Goal: Information Seeking & Learning: Check status

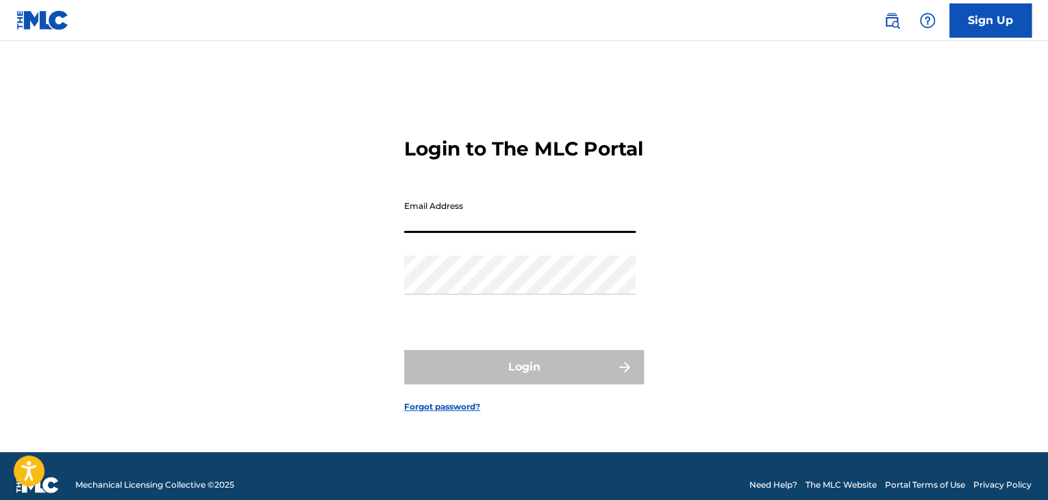
click at [488, 223] on input "Email Address" at bounding box center [520, 213] width 232 height 39
click at [493, 233] on input "Email Address" at bounding box center [520, 213] width 232 height 39
type input "[EMAIL_ADDRESS][DOMAIN_NAME]"
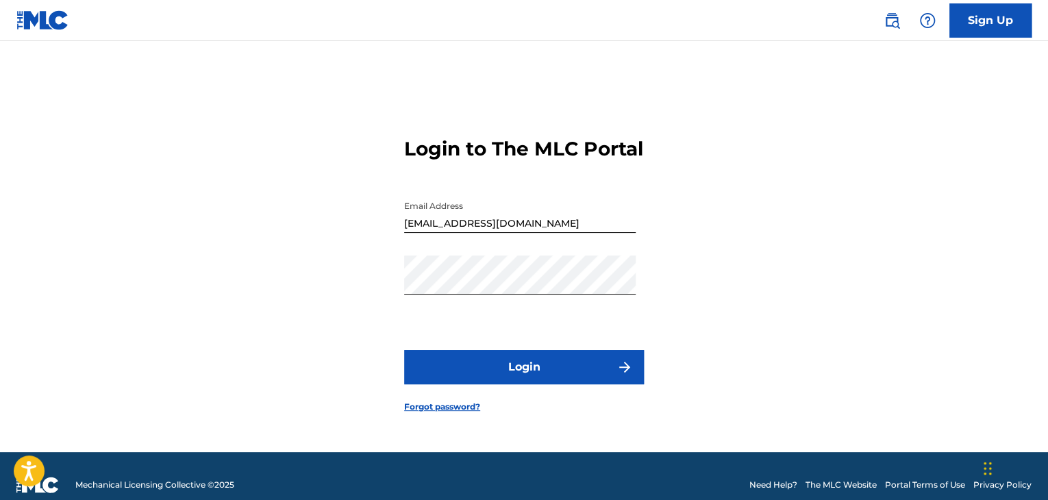
click at [506, 376] on button "Login" at bounding box center [524, 367] width 240 height 34
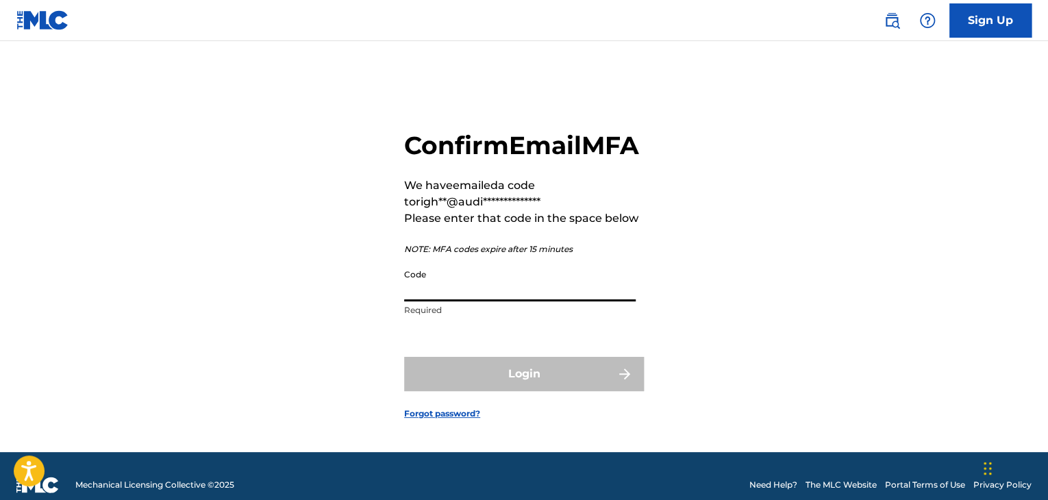
click at [466, 301] on input "Code" at bounding box center [520, 281] width 232 height 39
click at [431, 301] on input "Code" at bounding box center [520, 281] width 232 height 39
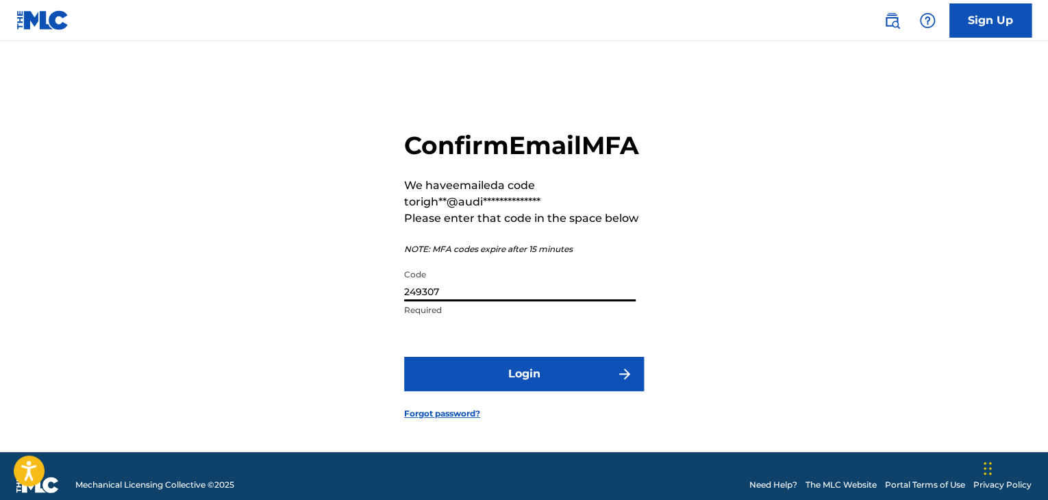
type input "249307"
click at [404, 357] on button "Login" at bounding box center [524, 374] width 240 height 34
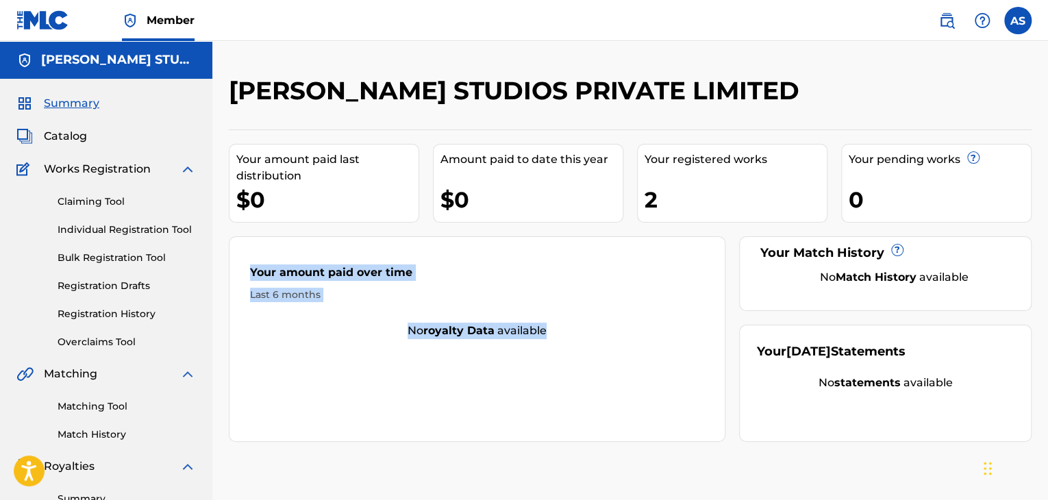
drag, startPoint x: 238, startPoint y: 271, endPoint x: 547, endPoint y: 338, distance: 316.1
click at [547, 338] on div "Your amount paid over time Last 6 months No royalty data available" at bounding box center [477, 338] width 497 height 205
click at [547, 338] on div "No royalty data available" at bounding box center [476, 331] width 495 height 16
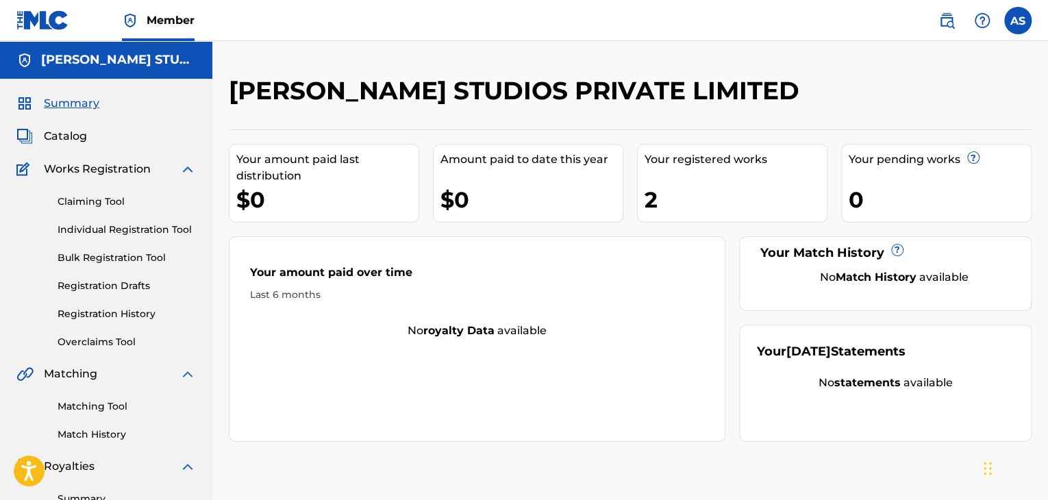
click at [675, 206] on div "2" at bounding box center [736, 199] width 182 height 31
click at [80, 171] on span "Works Registration" at bounding box center [97, 169] width 107 height 16
click at [91, 203] on link "Claiming Tool" at bounding box center [127, 202] width 138 height 14
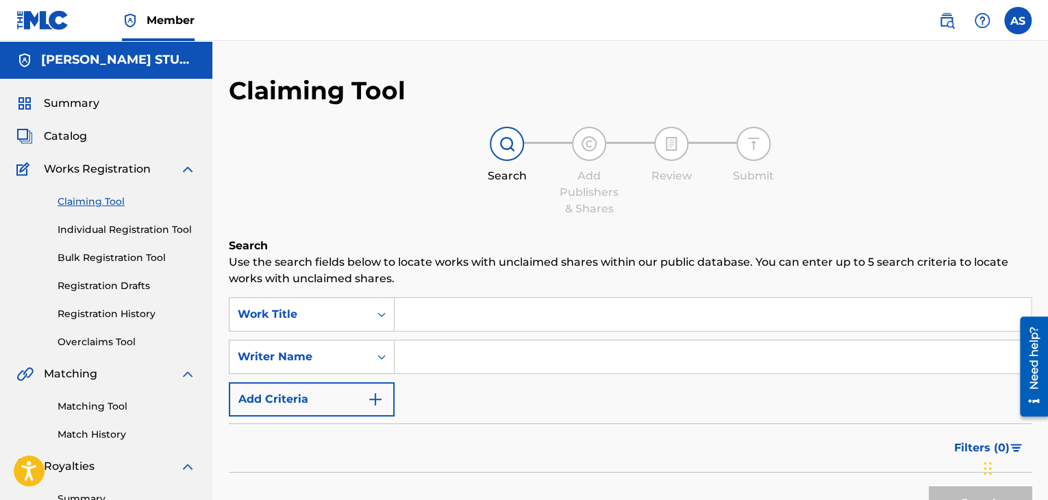
click at [62, 131] on span "Catalog" at bounding box center [65, 136] width 43 height 16
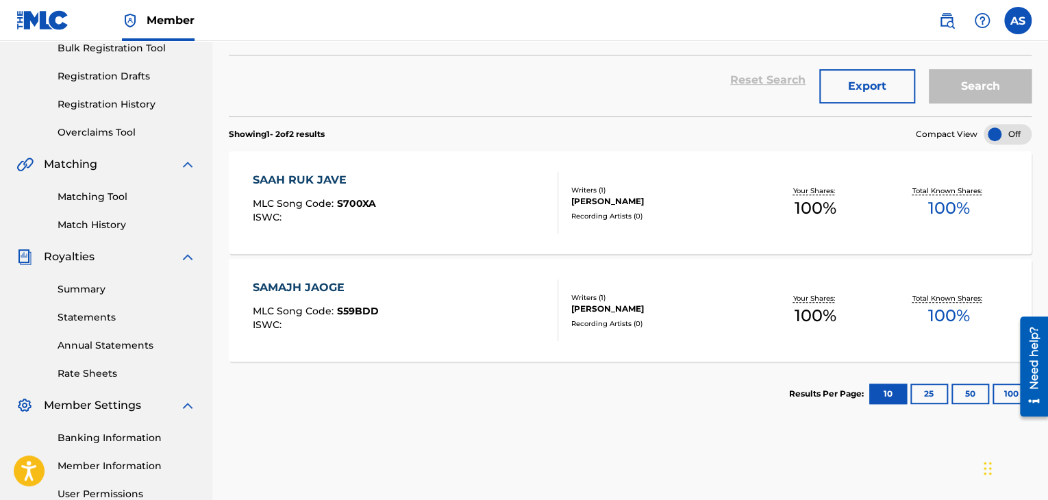
scroll to position [222, 0]
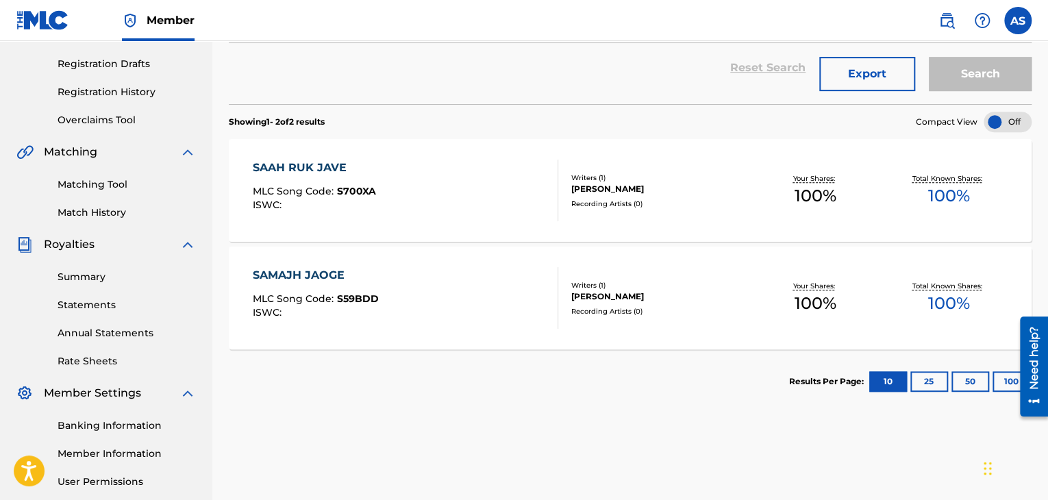
click at [214, 231] on div "Catalog Register Work SearchWithCriteria9340f9f5-76e4-450a-ab64-2690bf70032f Wo…" at bounding box center [630, 207] width 836 height 708
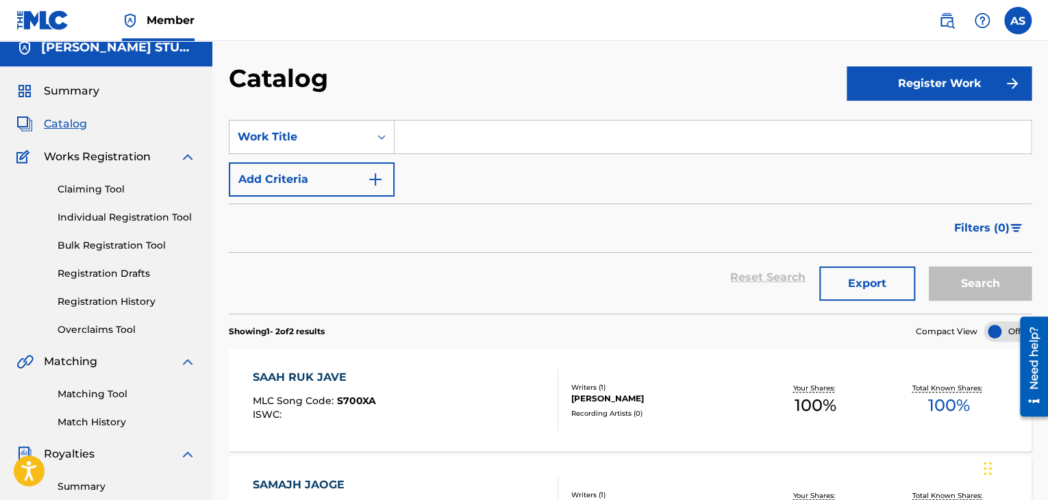
scroll to position [0, 0]
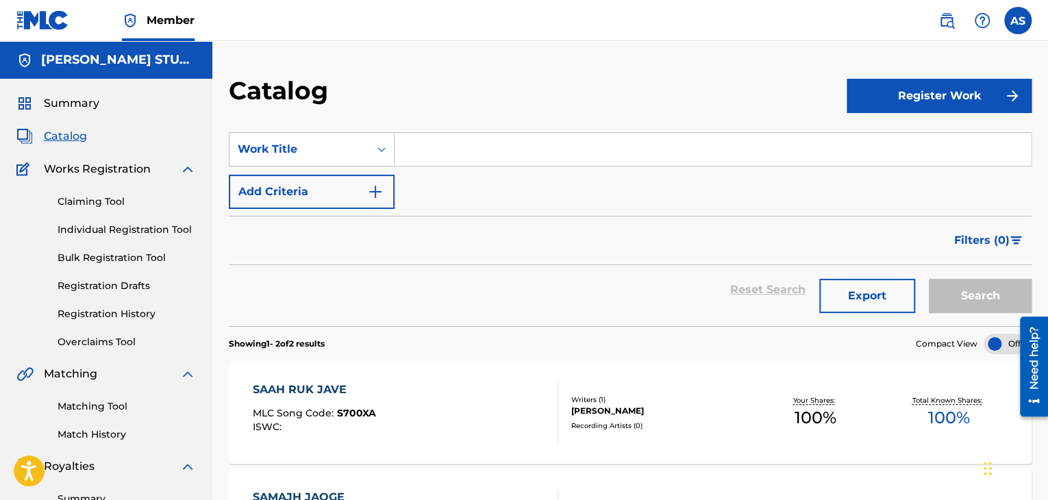
click at [71, 108] on span "Summary" at bounding box center [71, 103] width 55 height 16
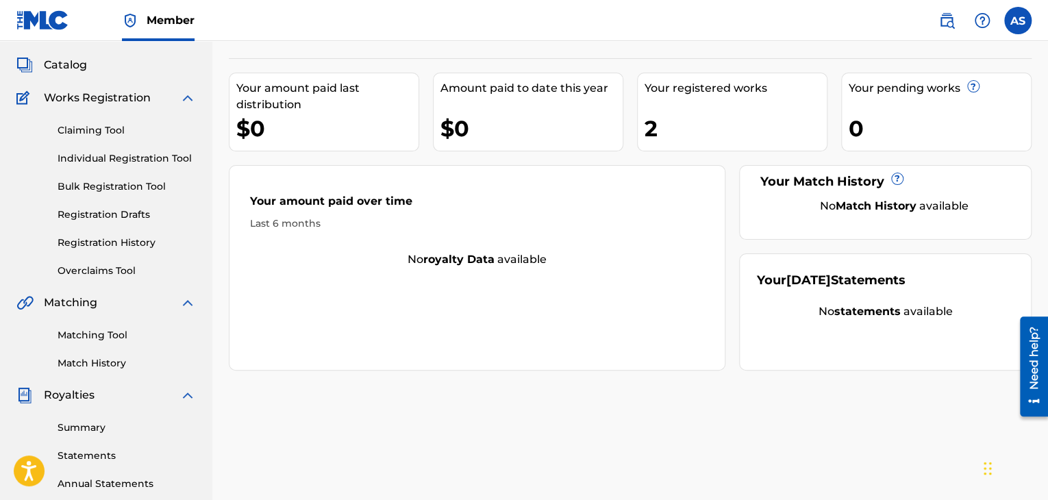
scroll to position [90, 0]
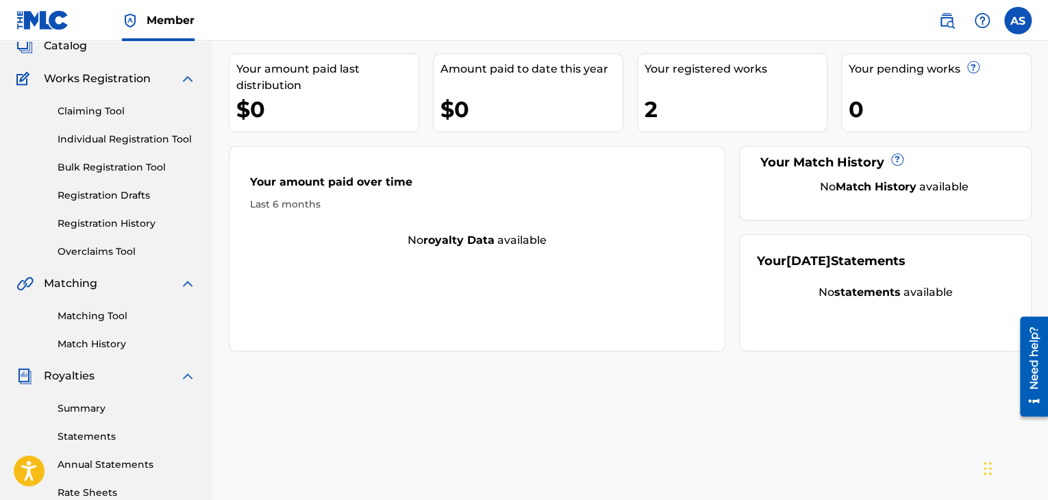
click at [82, 138] on link "Individual Registration Tool" at bounding box center [127, 139] width 138 height 14
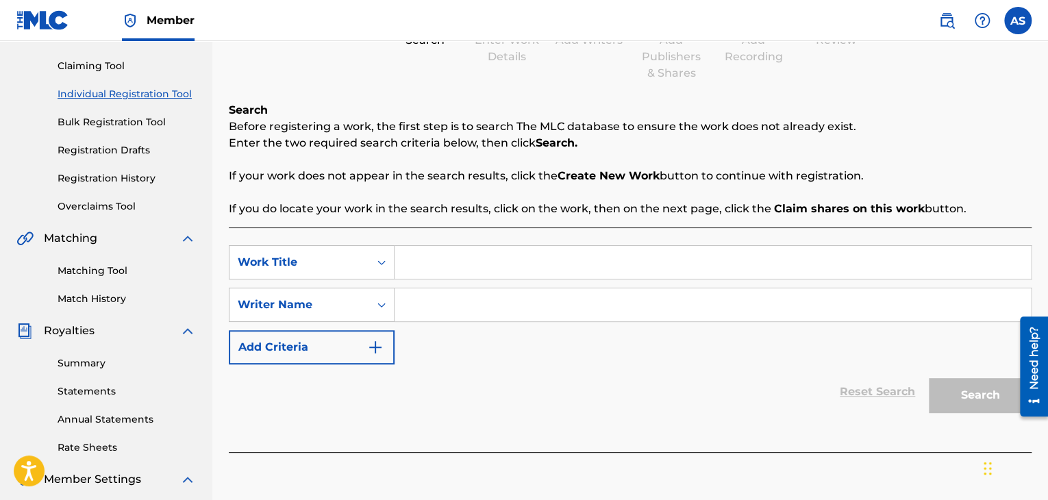
scroll to position [145, 0]
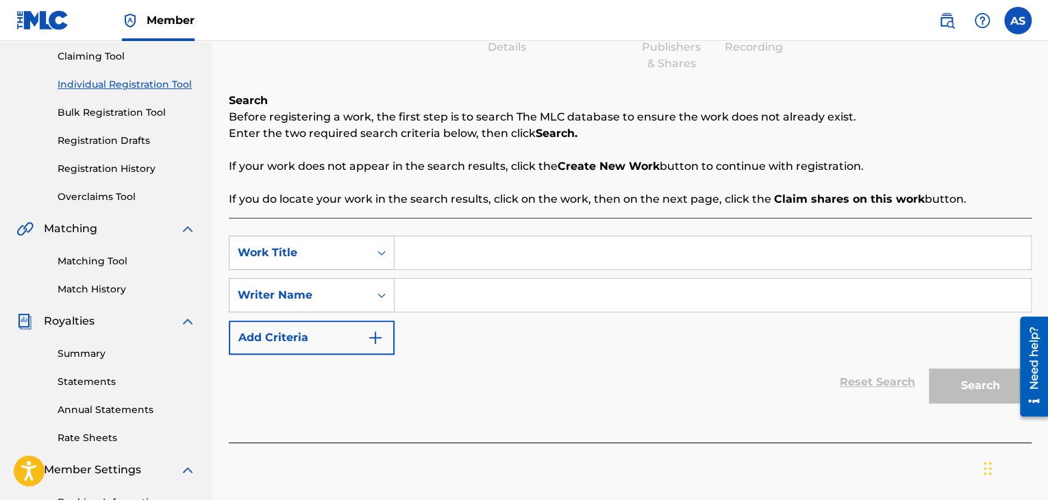
click at [109, 173] on link "Registration History" at bounding box center [127, 169] width 138 height 14
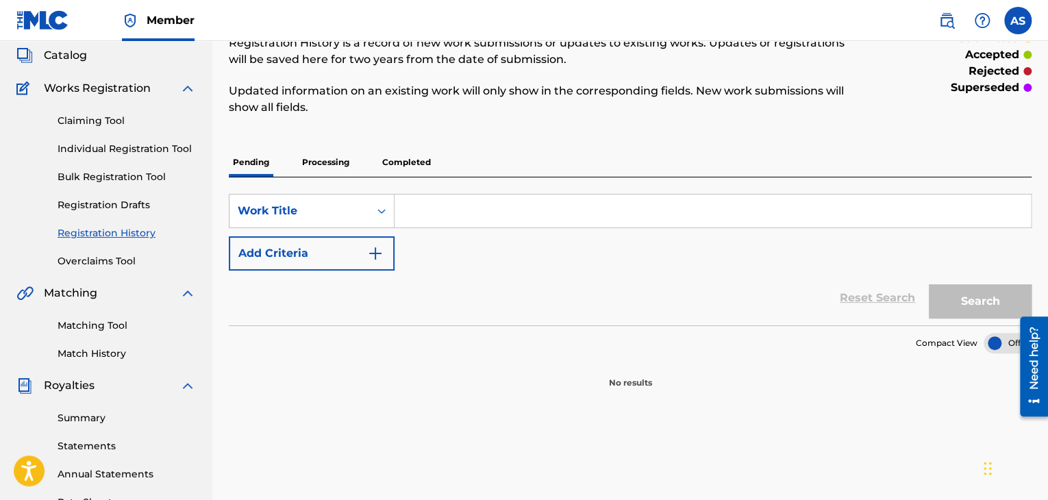
scroll to position [82, 0]
click at [321, 158] on p "Processing" at bounding box center [325, 161] width 55 height 29
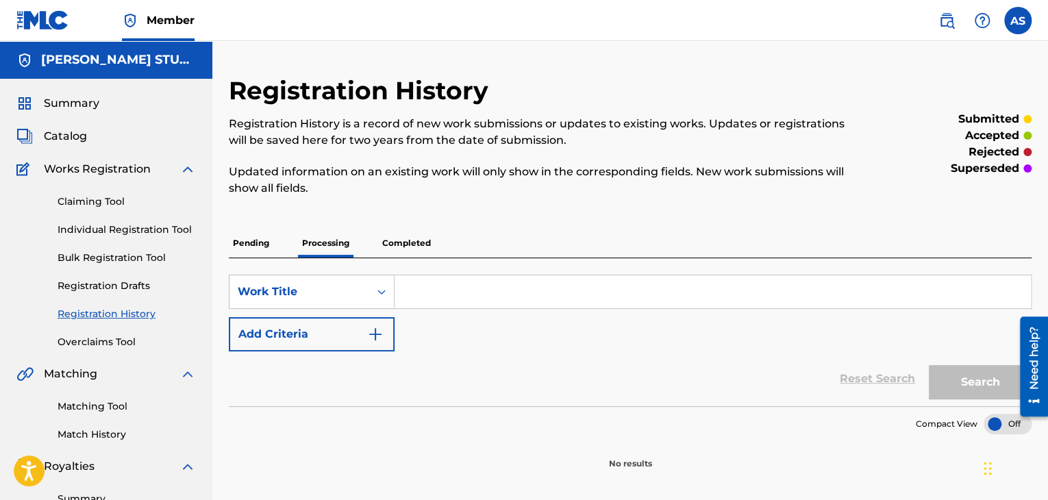
click at [400, 238] on p "Completed" at bounding box center [406, 243] width 57 height 29
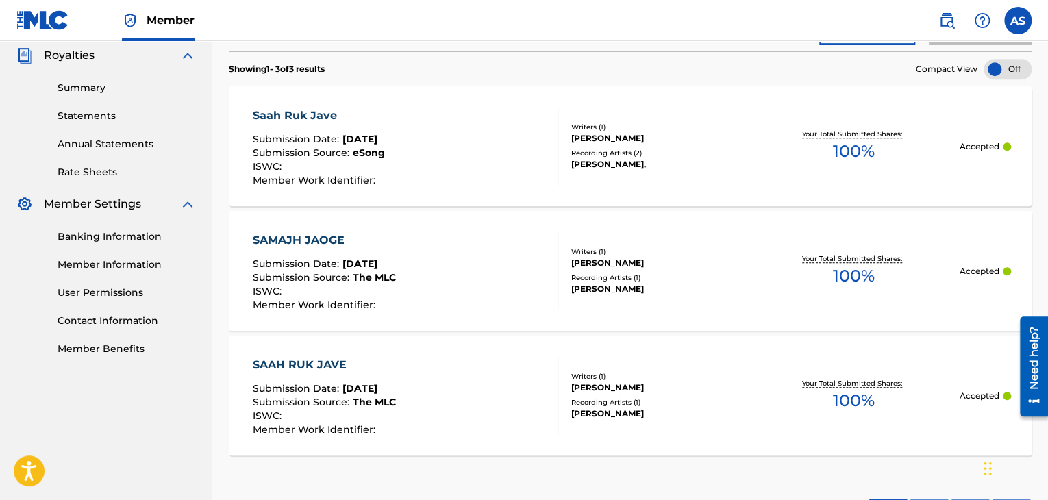
scroll to position [411, 0]
click at [353, 150] on span "eSong" at bounding box center [369, 153] width 32 height 12
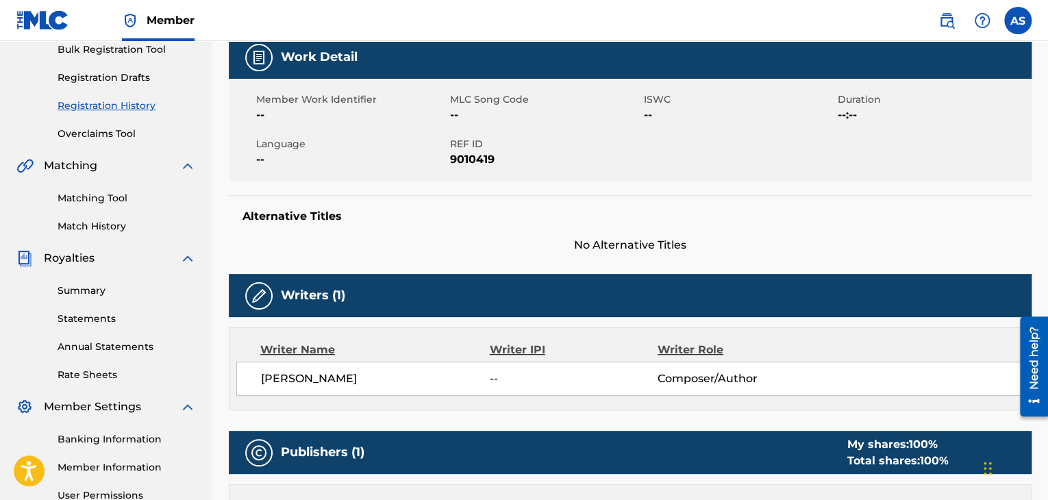
scroll to position [210, 0]
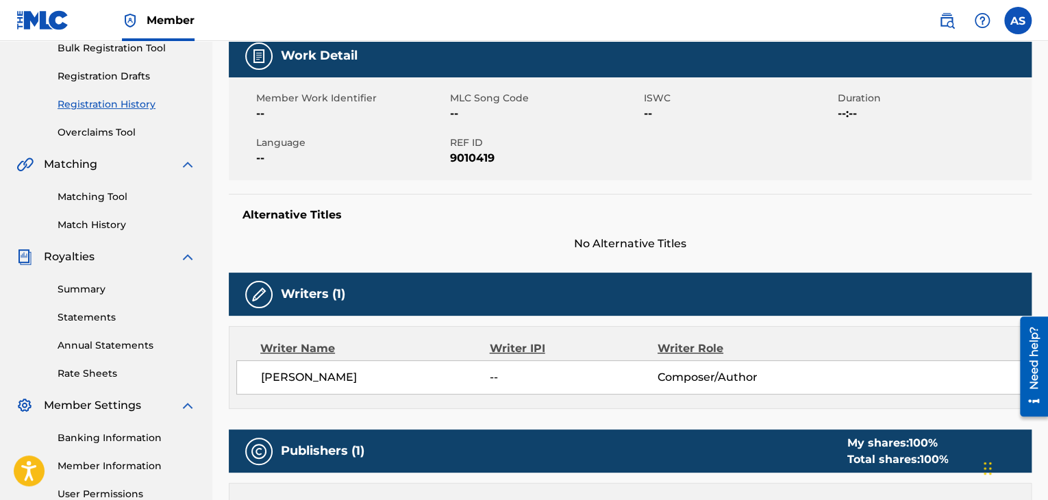
click at [86, 291] on link "Summary" at bounding box center [127, 289] width 138 height 14
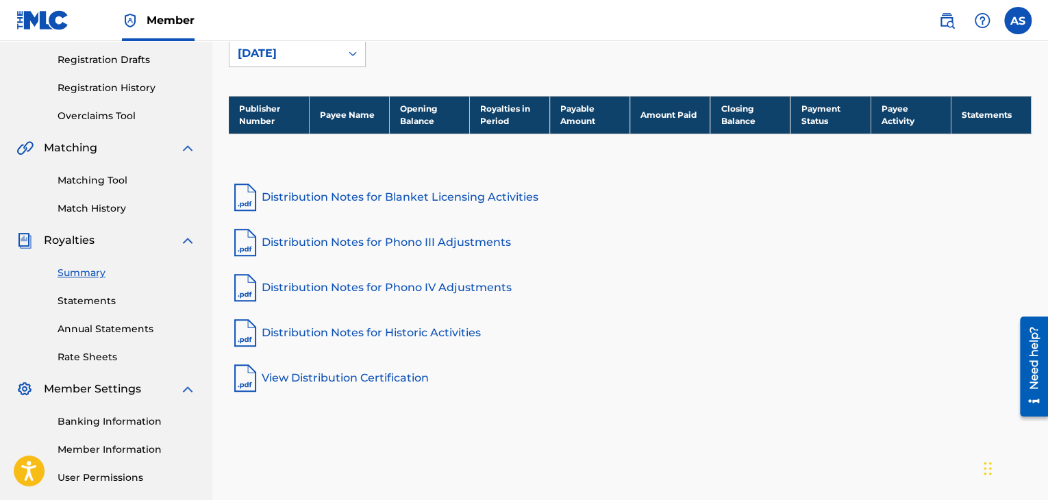
scroll to position [230, 0]
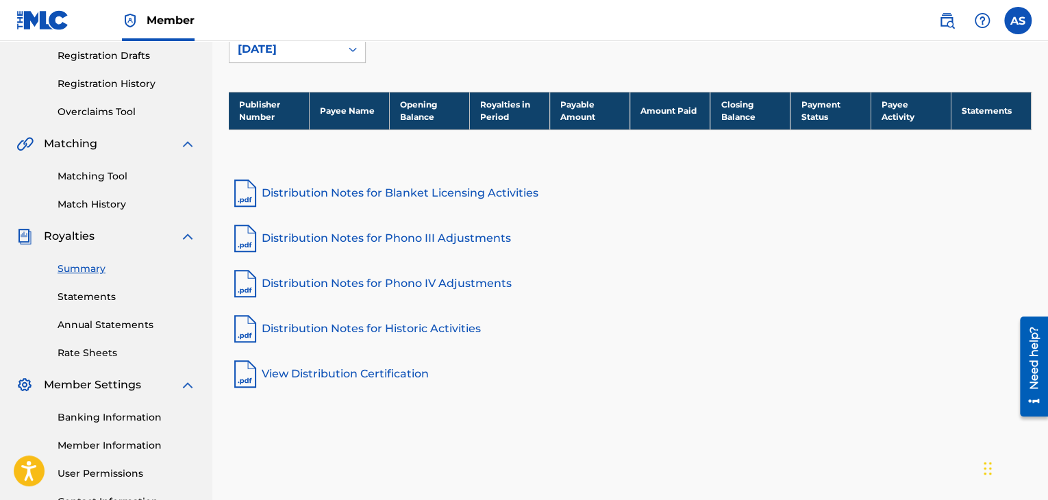
click at [86, 291] on link "Statements" at bounding box center [127, 297] width 138 height 14
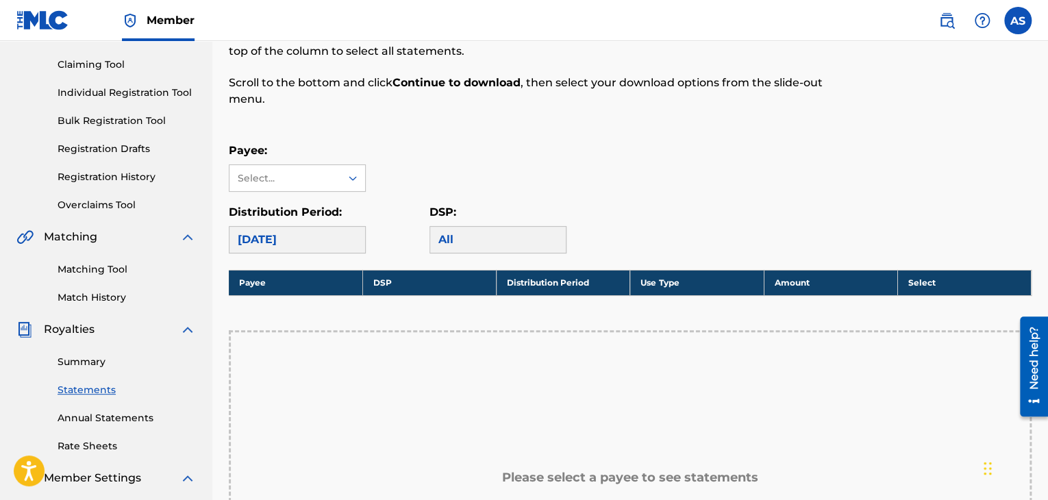
scroll to position [136, 0]
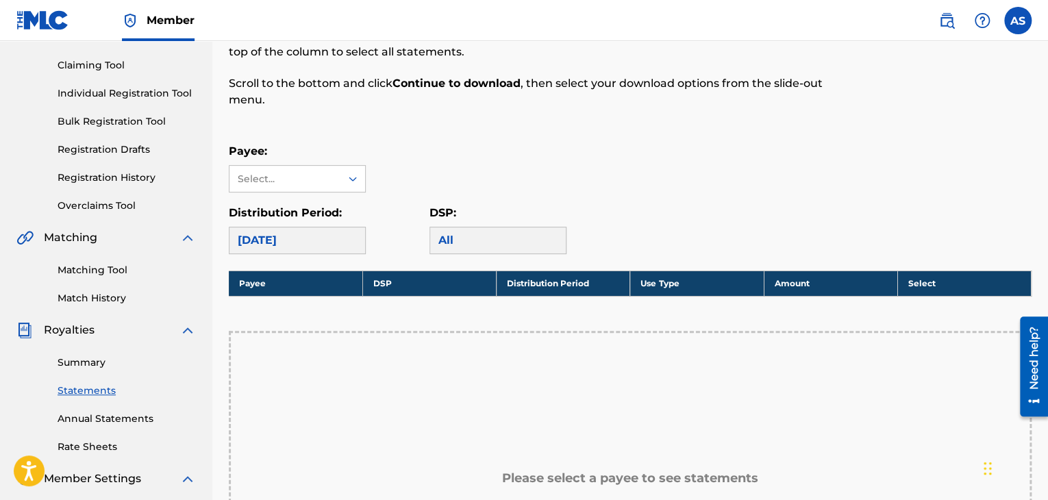
click at [301, 162] on div "Payee: Select..." at bounding box center [297, 167] width 137 height 49
click at [301, 177] on div "Select..." at bounding box center [284, 179] width 93 height 14
click at [364, 178] on div at bounding box center [352, 178] width 25 height 25
click at [351, 178] on icon at bounding box center [353, 178] width 8 height 5
click at [351, 178] on icon at bounding box center [353, 179] width 8 height 5
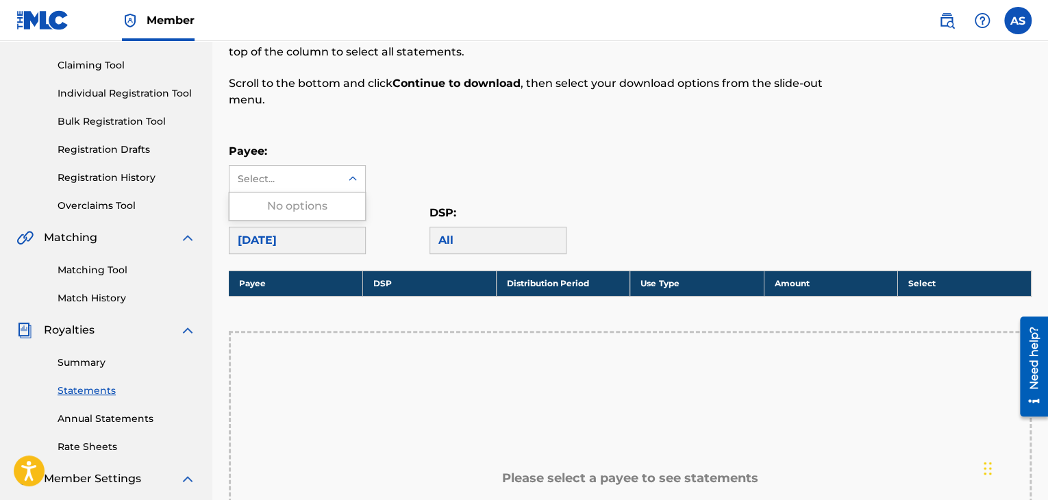
click at [351, 178] on icon at bounding box center [353, 178] width 8 height 5
click at [351, 178] on icon at bounding box center [353, 179] width 8 height 5
click at [351, 178] on icon at bounding box center [353, 178] width 8 height 5
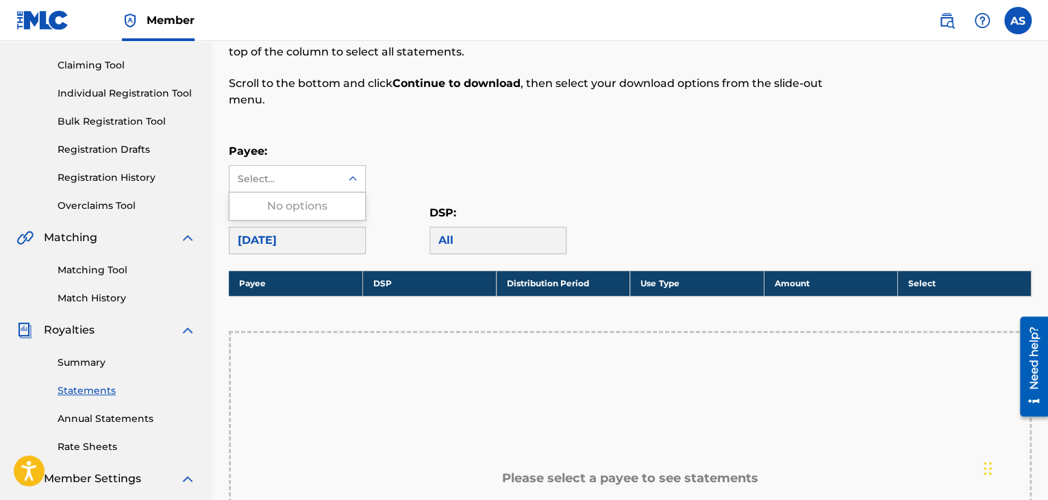
click at [351, 178] on icon at bounding box center [353, 178] width 8 height 5
click at [351, 178] on icon at bounding box center [353, 179] width 8 height 5
click at [351, 178] on icon at bounding box center [353, 178] width 8 height 5
click at [92, 415] on link "Annual Statements" at bounding box center [127, 419] width 138 height 14
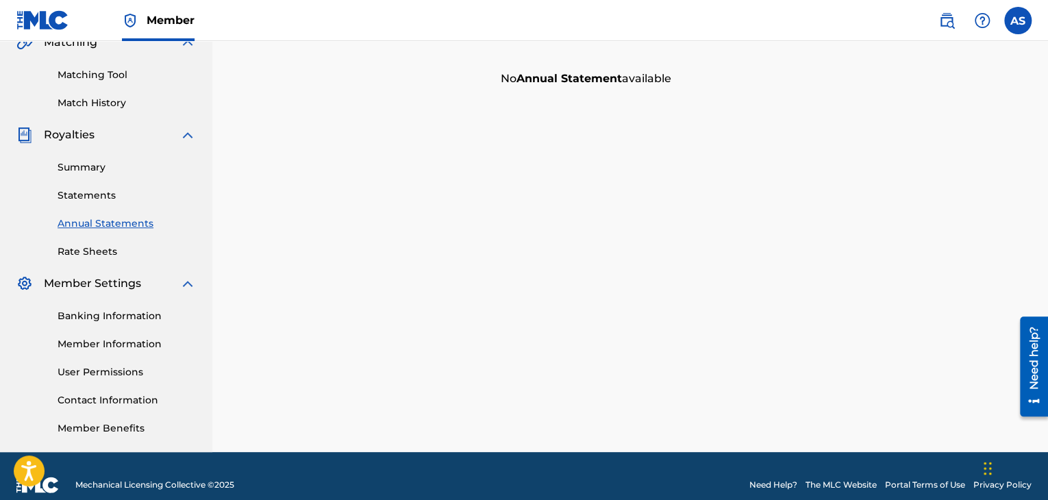
scroll to position [329, 0]
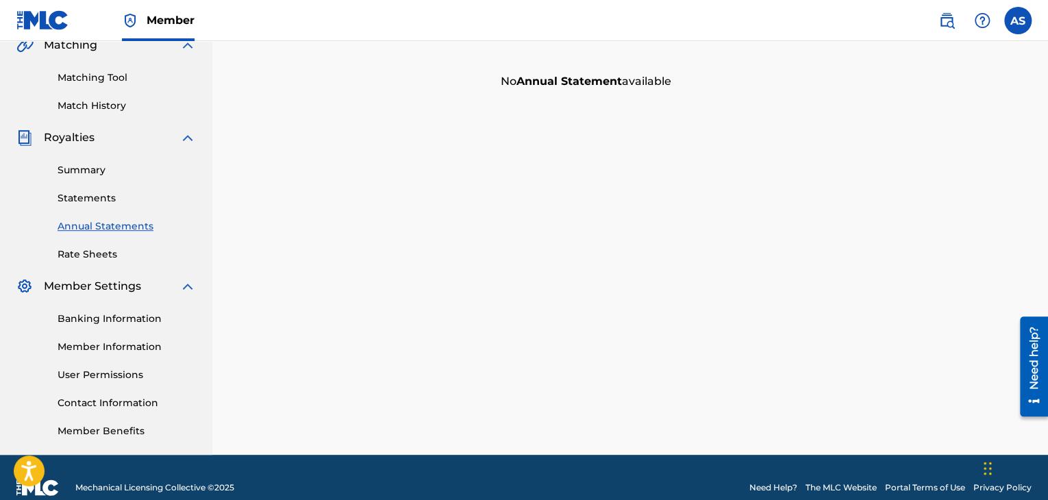
click at [121, 316] on link "Banking Information" at bounding box center [127, 319] width 138 height 14
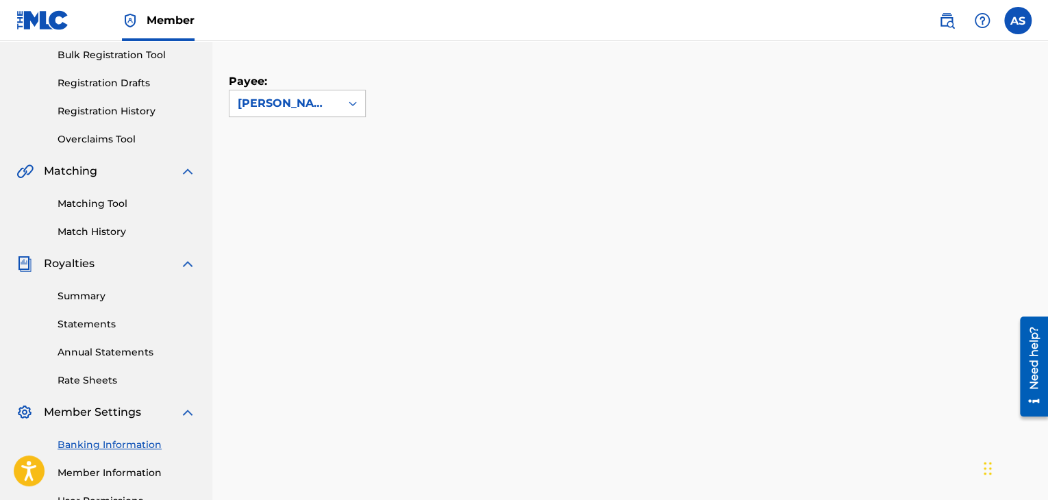
scroll to position [224, 0]
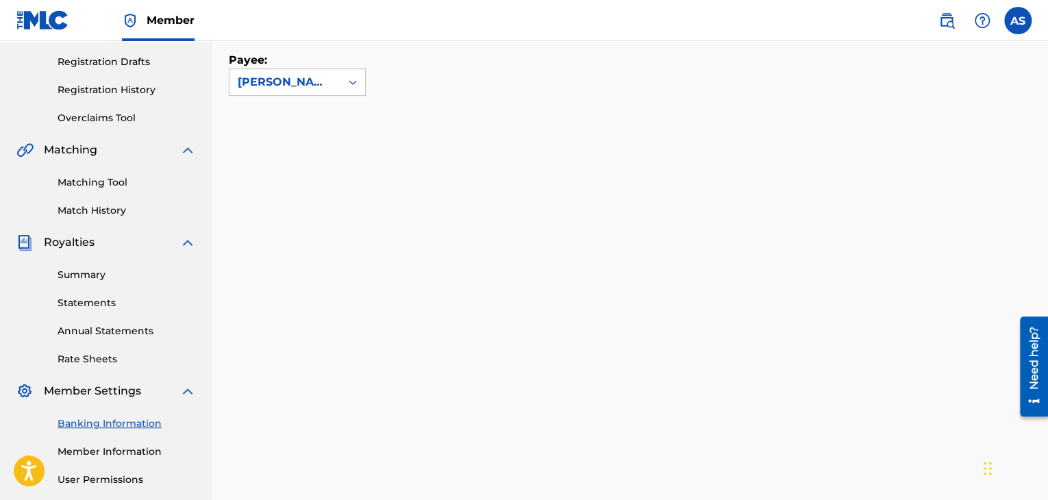
click at [88, 275] on link "Summary" at bounding box center [127, 275] width 138 height 14
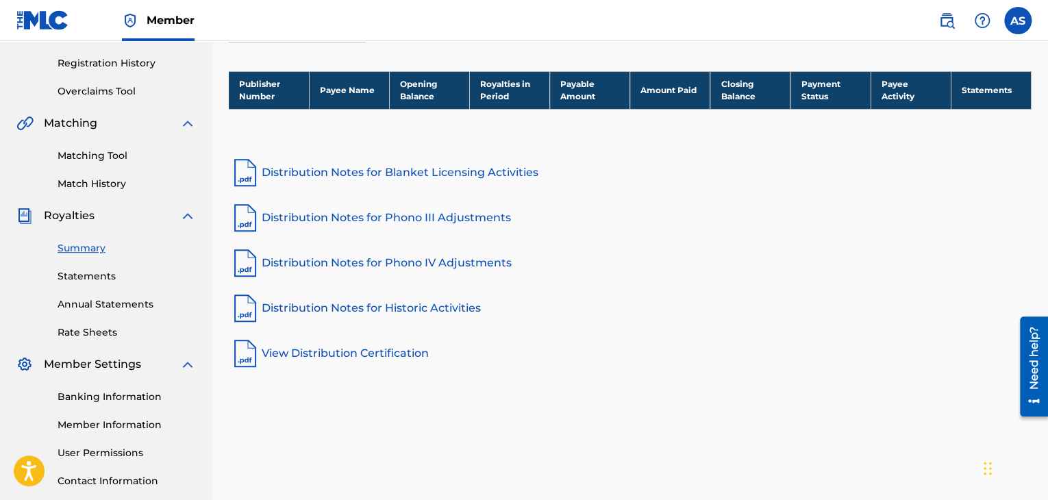
scroll to position [251, 0]
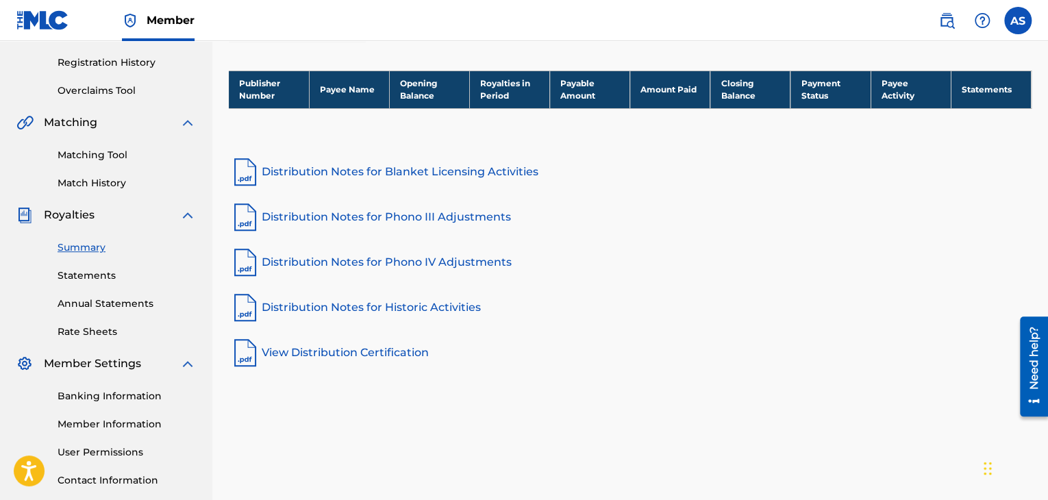
click at [88, 275] on link "Statements" at bounding box center [127, 275] width 138 height 14
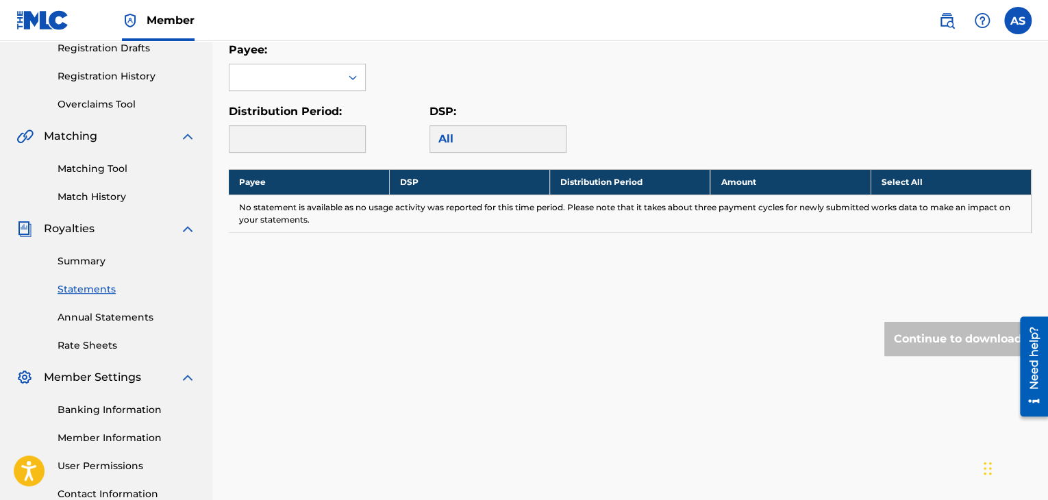
scroll to position [238, 0]
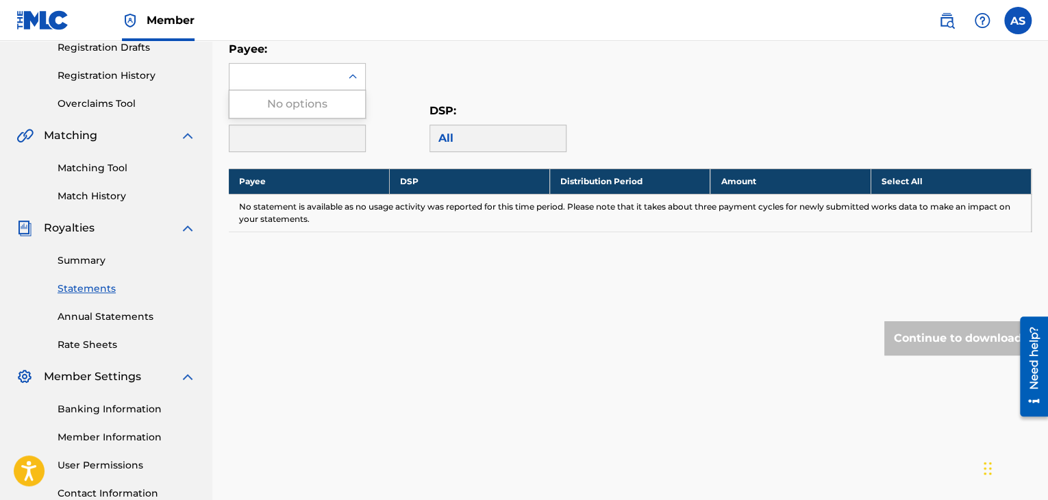
click at [275, 64] on div at bounding box center [284, 77] width 111 height 26
click at [301, 101] on div "No options" at bounding box center [297, 103] width 136 height 27
click at [373, 113] on div "Distribution Period:" at bounding box center [329, 127] width 201 height 49
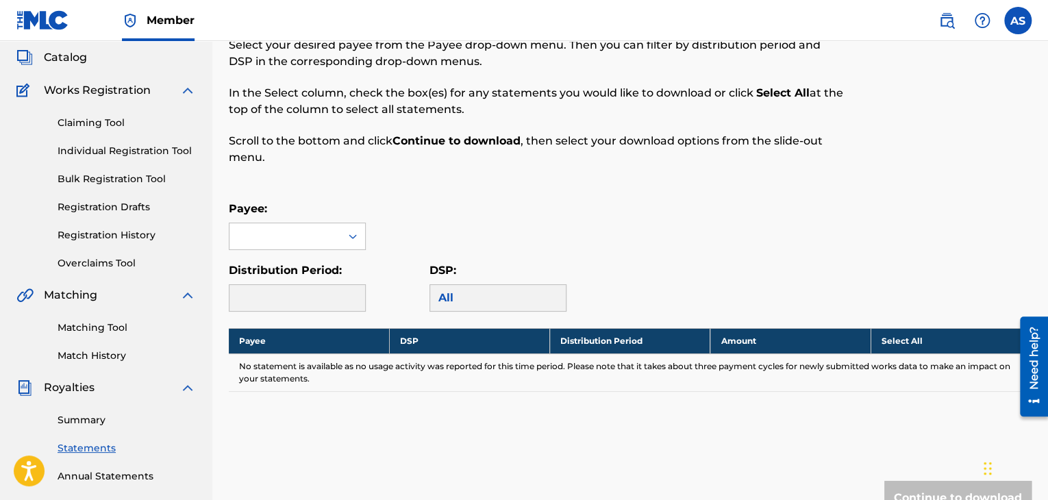
scroll to position [79, 0]
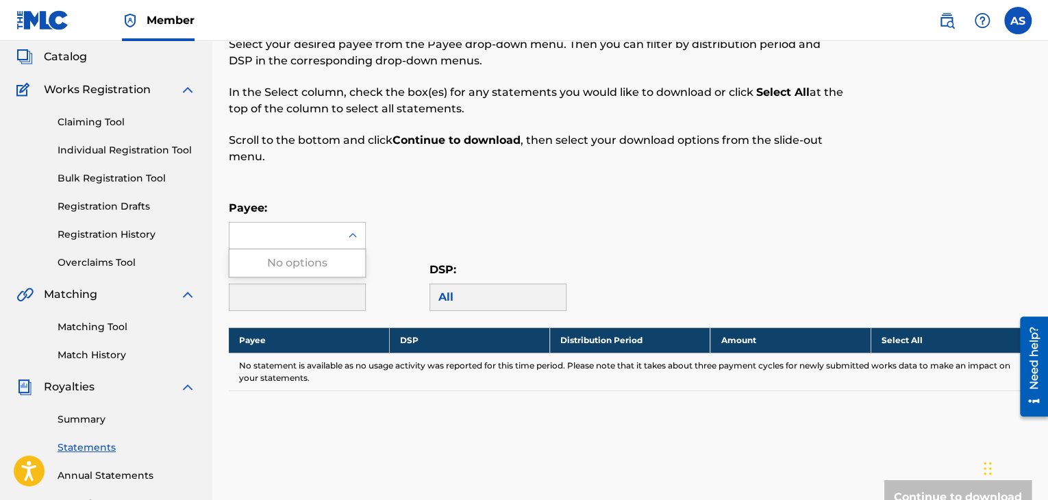
click at [321, 234] on div at bounding box center [284, 236] width 111 height 26
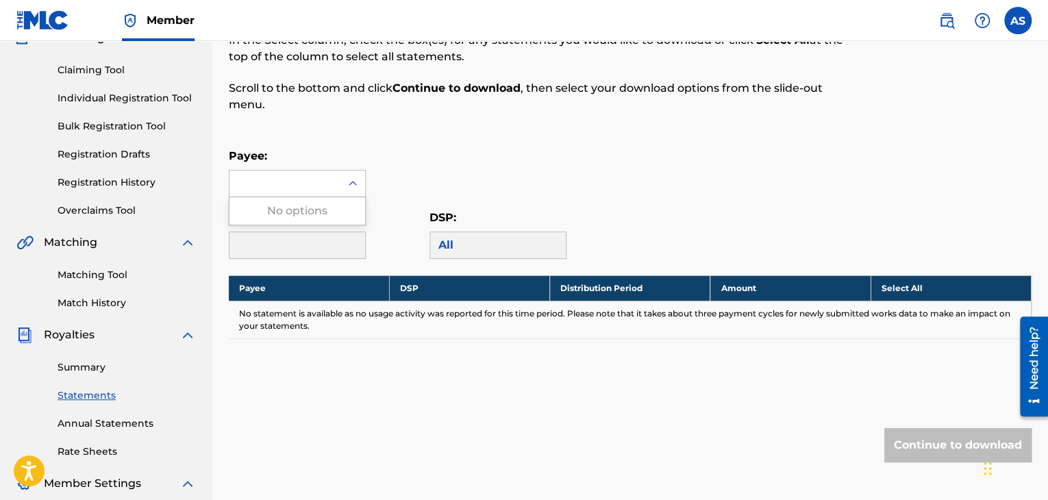
scroll to position [136, 0]
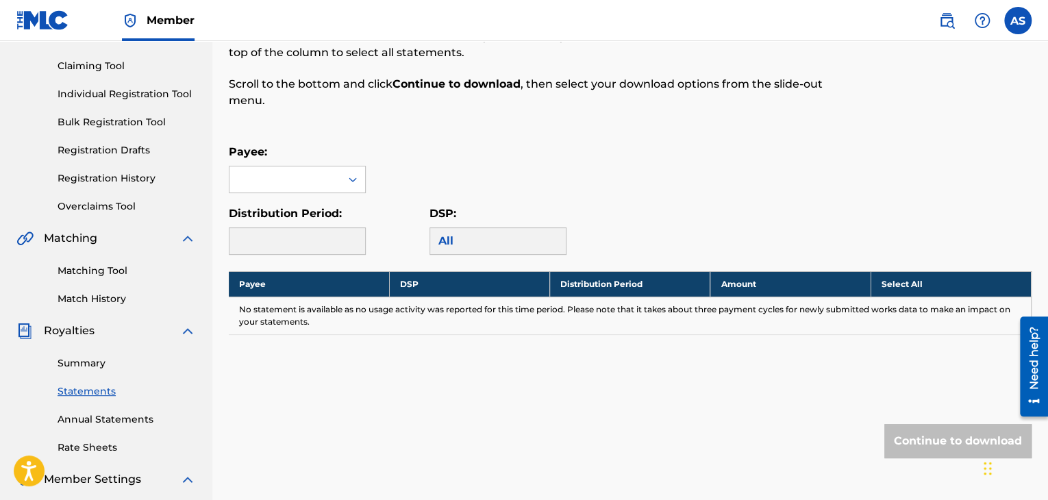
click at [88, 454] on link "Rate Sheets" at bounding box center [127, 447] width 138 height 14
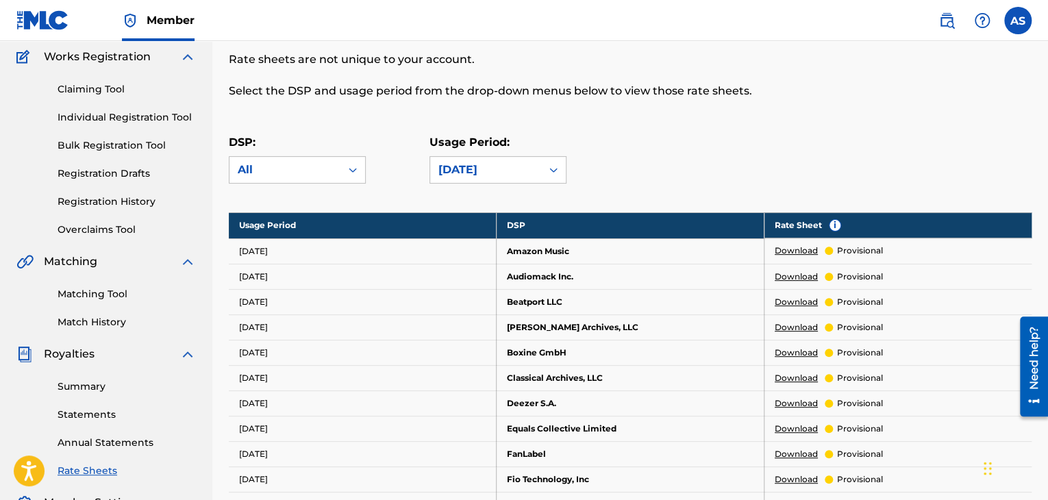
scroll to position [126, 0]
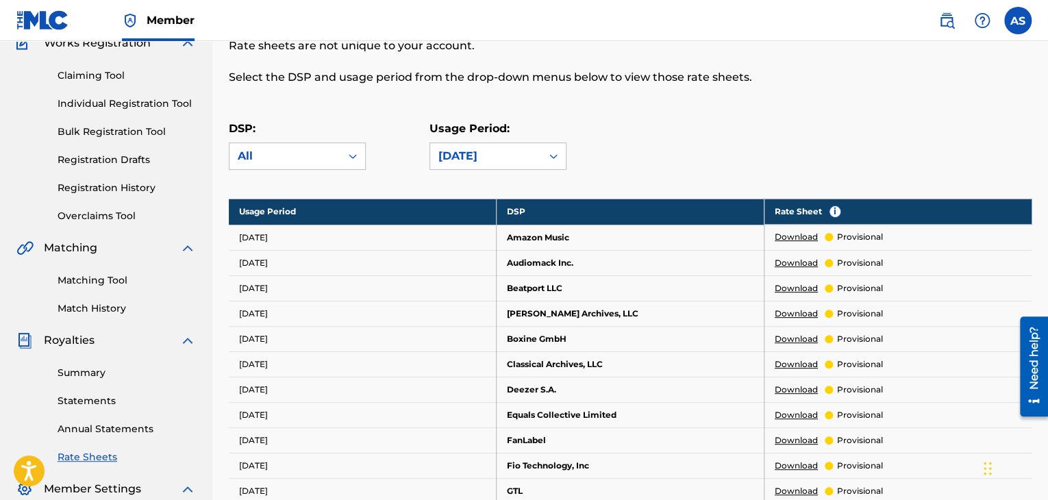
click at [784, 232] on link "Download" at bounding box center [796, 237] width 43 height 12
click at [93, 373] on link "Summary" at bounding box center [127, 373] width 138 height 14
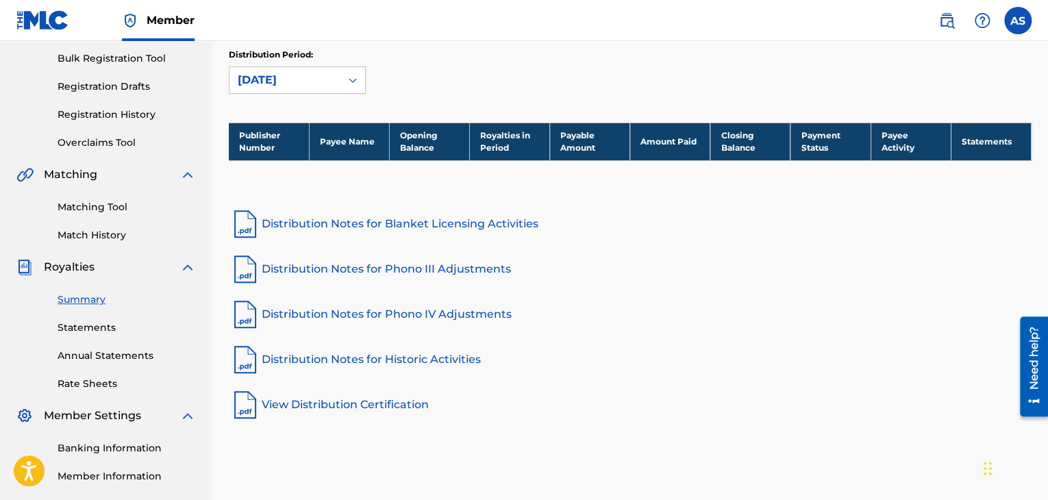
scroll to position [200, 0]
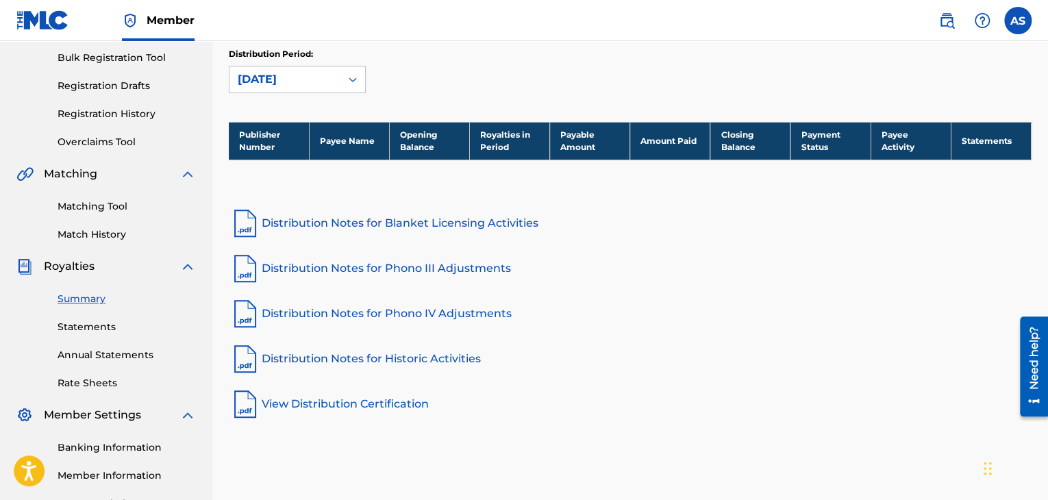
click at [75, 322] on link "Statements" at bounding box center [127, 327] width 138 height 14
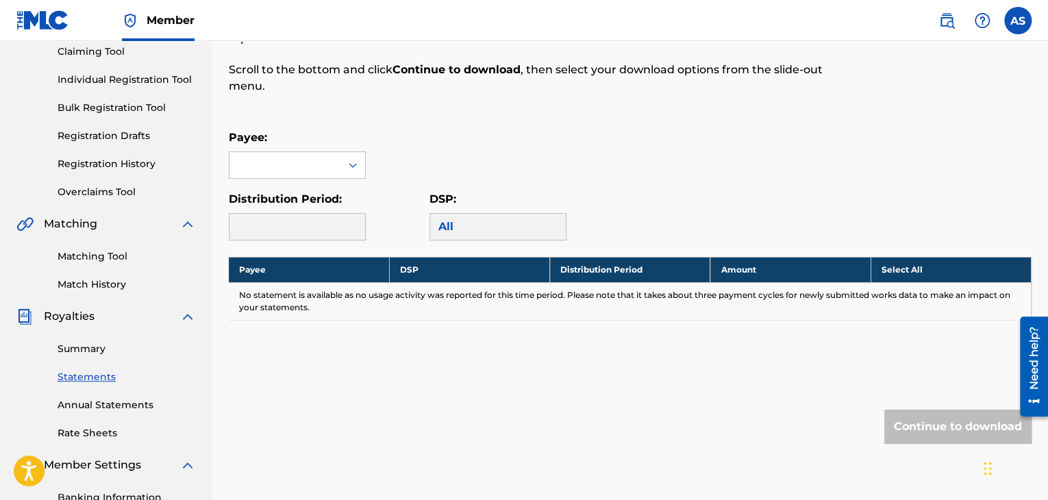
scroll to position [185, 0]
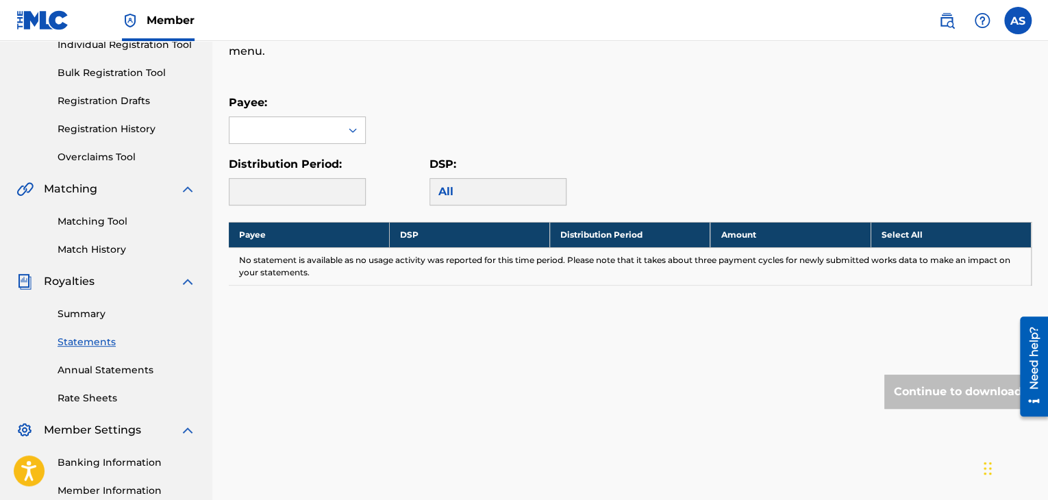
click at [331, 143] on div "Payee: Distribution Period: DSP: All" at bounding box center [630, 150] width 803 height 111
click at [340, 132] on div at bounding box center [284, 130] width 111 height 26
click at [290, 119] on div at bounding box center [284, 130] width 111 height 26
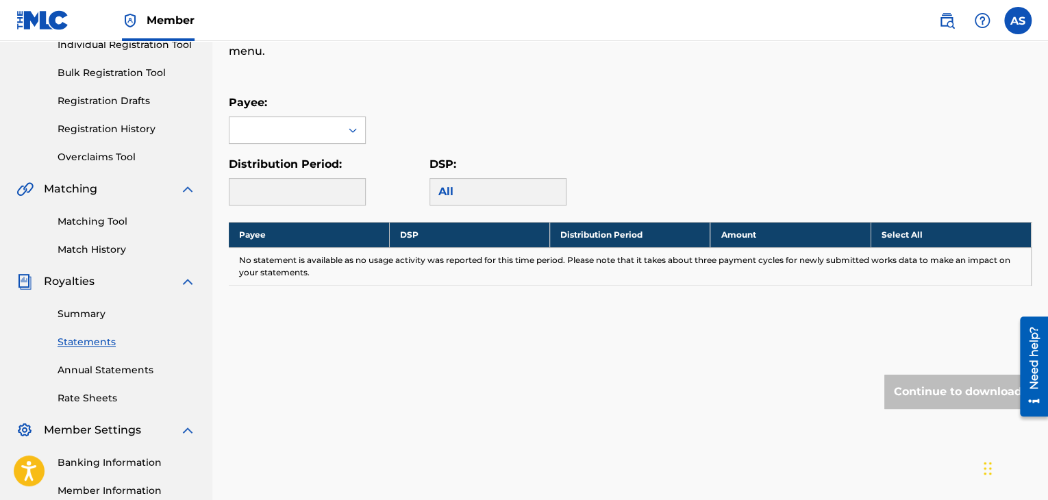
click at [290, 119] on div at bounding box center [284, 130] width 111 height 26
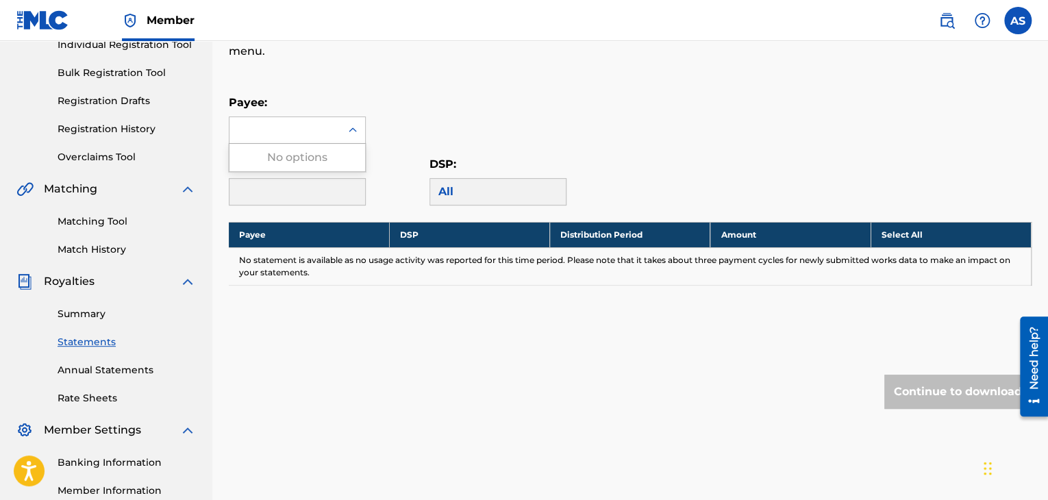
click at [290, 119] on div at bounding box center [284, 130] width 111 height 26
click at [356, 98] on p "Payee:" at bounding box center [297, 103] width 137 height 16
click at [352, 131] on icon at bounding box center [353, 130] width 14 height 14
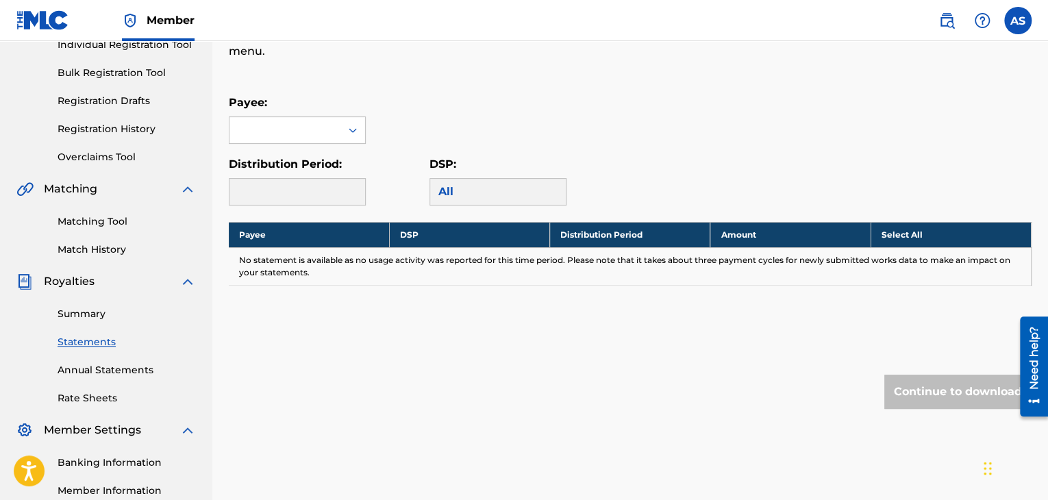
click at [363, 92] on div "Royalty Statements Select your desired payee from the Payee drop-down menu. The…" at bounding box center [630, 176] width 803 height 573
click at [345, 136] on div at bounding box center [352, 130] width 25 height 25
click at [336, 152] on div "No options" at bounding box center [297, 157] width 136 height 27
click at [447, 180] on div "All" at bounding box center [497, 191] width 137 height 27
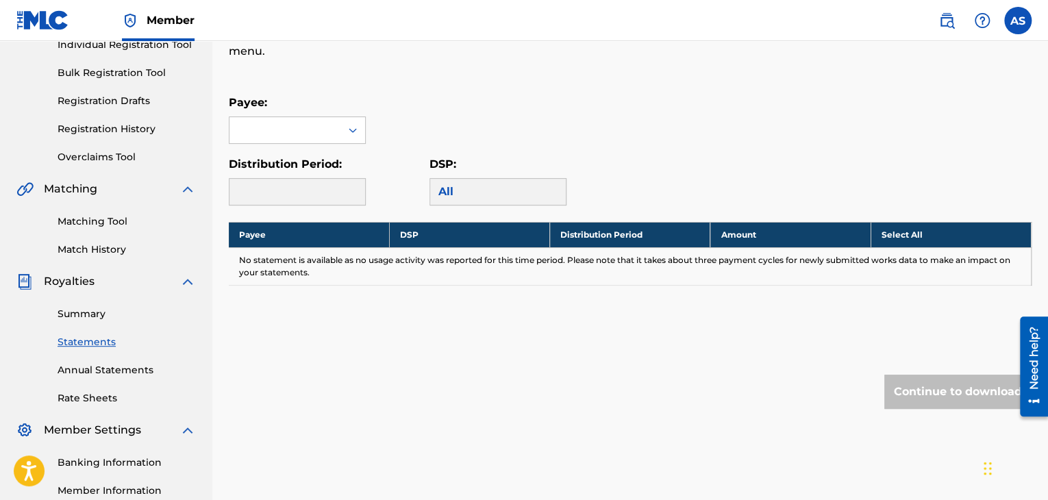
click at [416, 176] on div "Distribution Period:" at bounding box center [329, 180] width 201 height 49
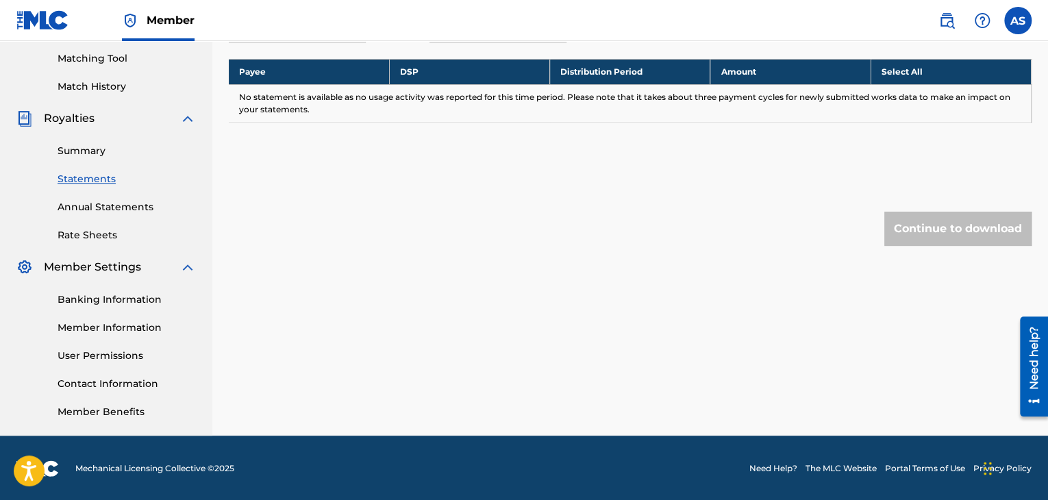
scroll to position [349, 0]
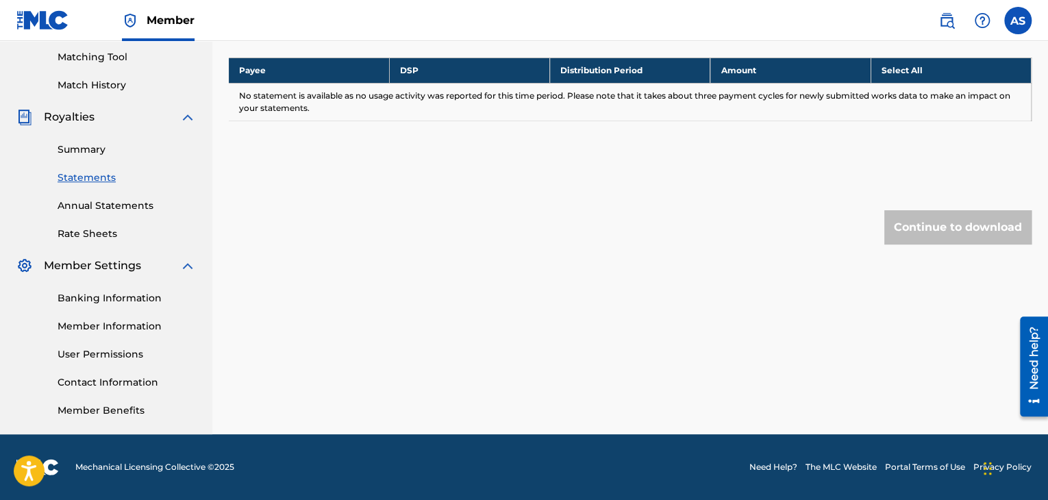
click at [110, 209] on link "Annual Statements" at bounding box center [127, 206] width 138 height 14
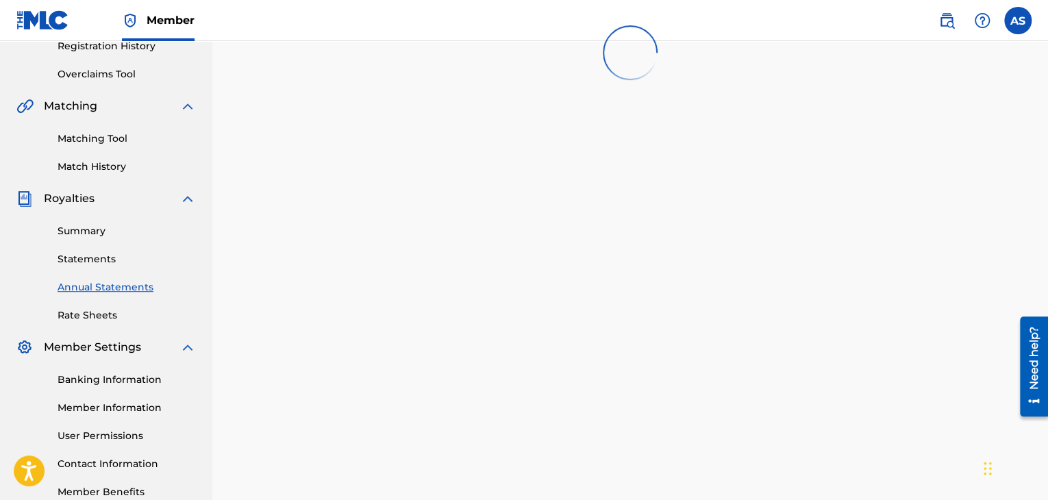
scroll to position [349, 0]
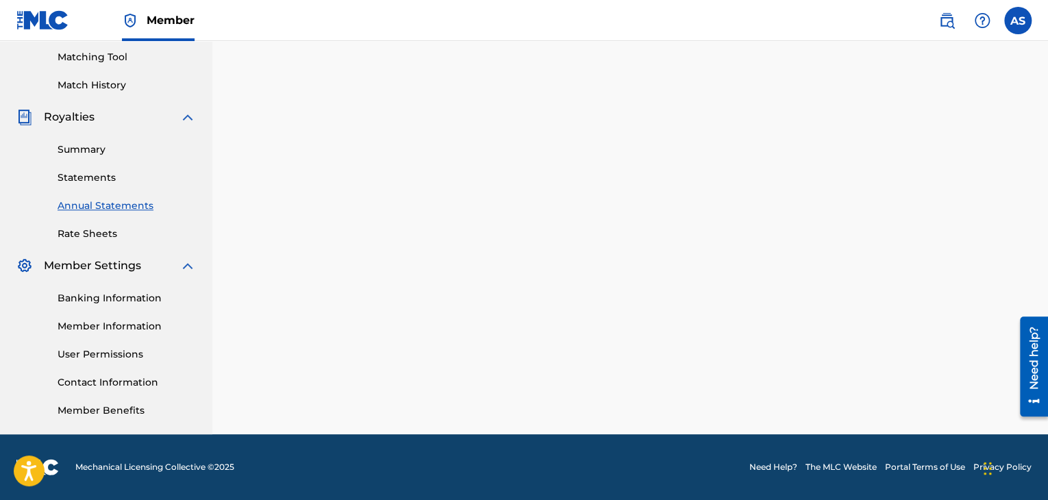
click at [102, 321] on link "Member Information" at bounding box center [127, 326] width 138 height 14
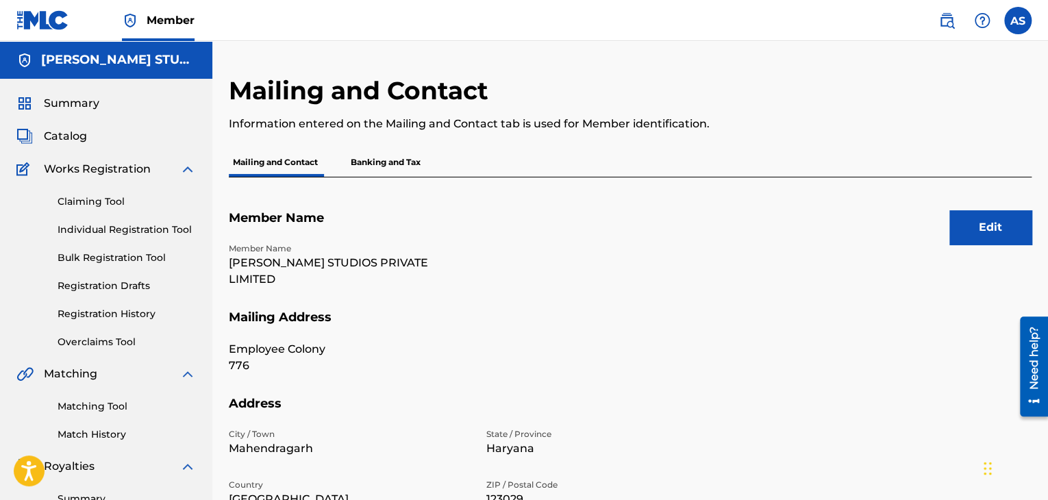
click at [361, 166] on p "Banking and Tax" at bounding box center [386, 162] width 78 height 29
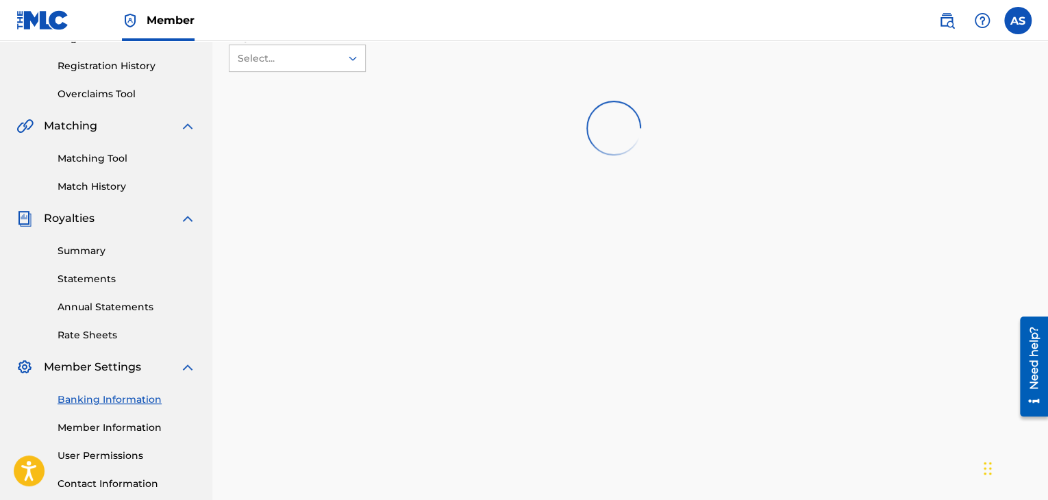
scroll to position [249, 0]
click at [126, 451] on link "User Permissions" at bounding box center [127, 455] width 138 height 14
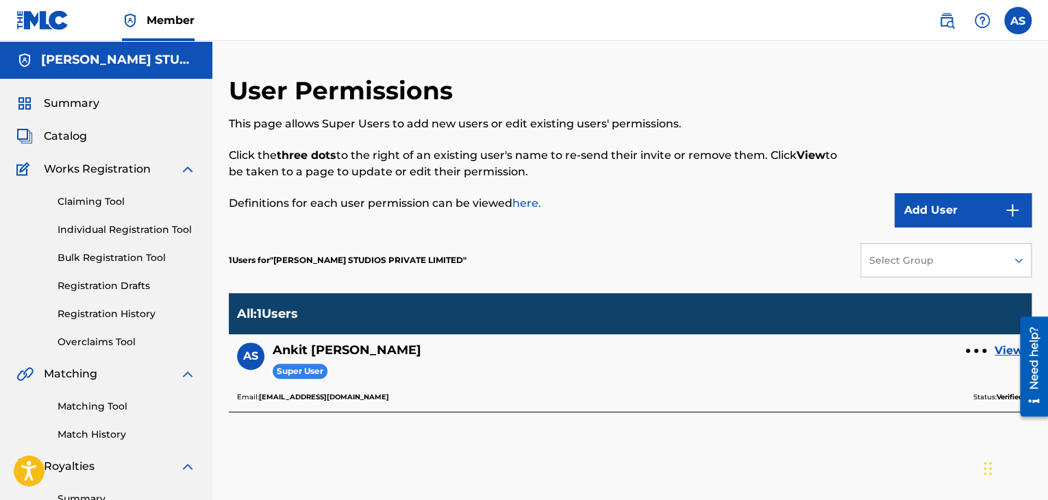
click at [88, 105] on span "Summary" at bounding box center [71, 103] width 55 height 16
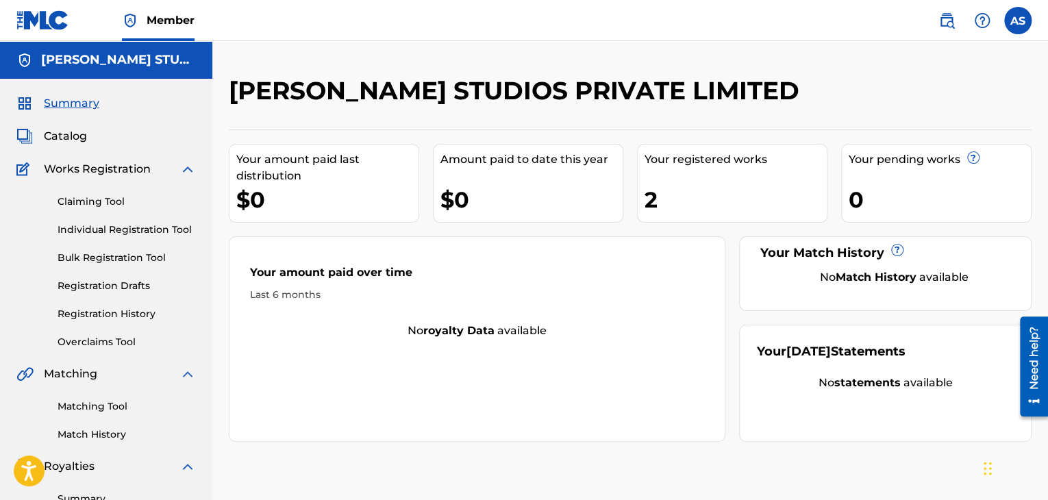
click at [666, 188] on div "2" at bounding box center [736, 199] width 182 height 31
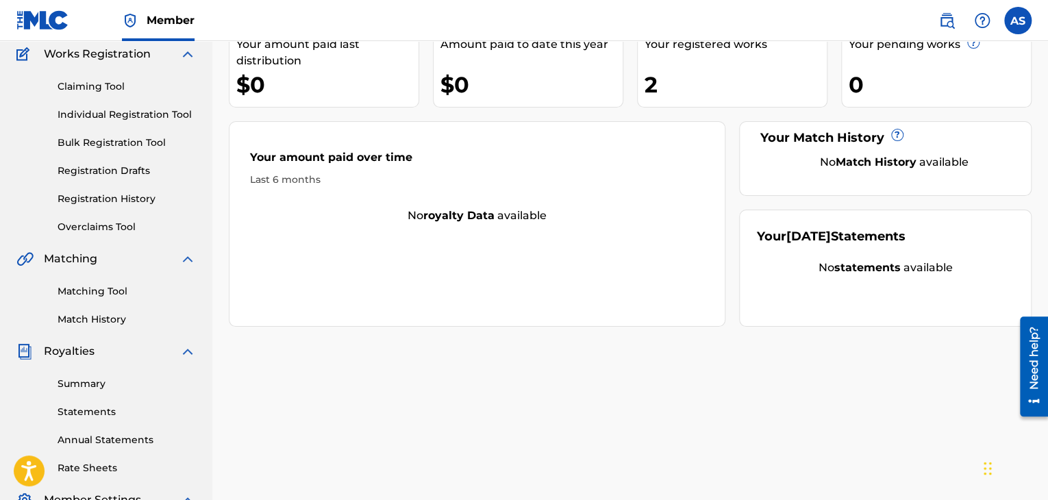
scroll to position [115, 0]
click at [103, 293] on link "Matching Tool" at bounding box center [127, 291] width 138 height 14
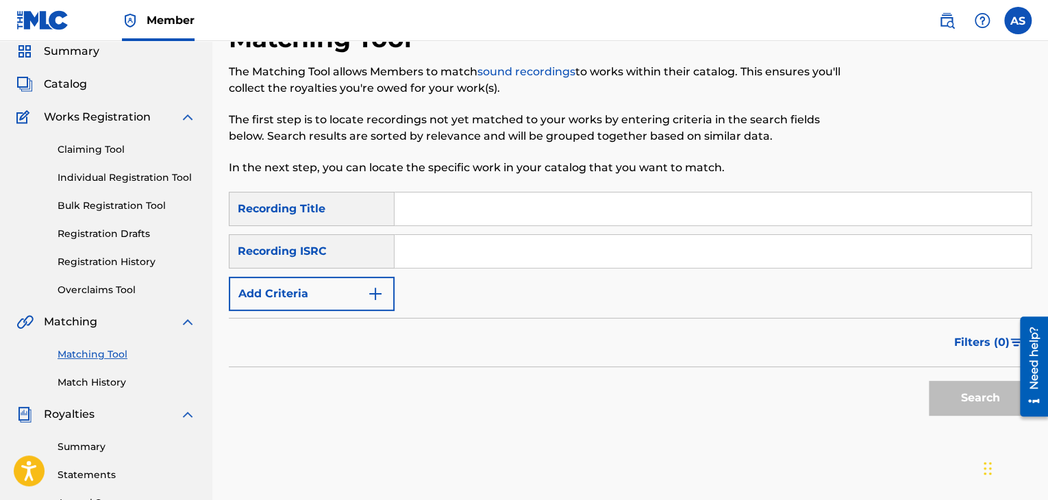
scroll to position [55, 0]
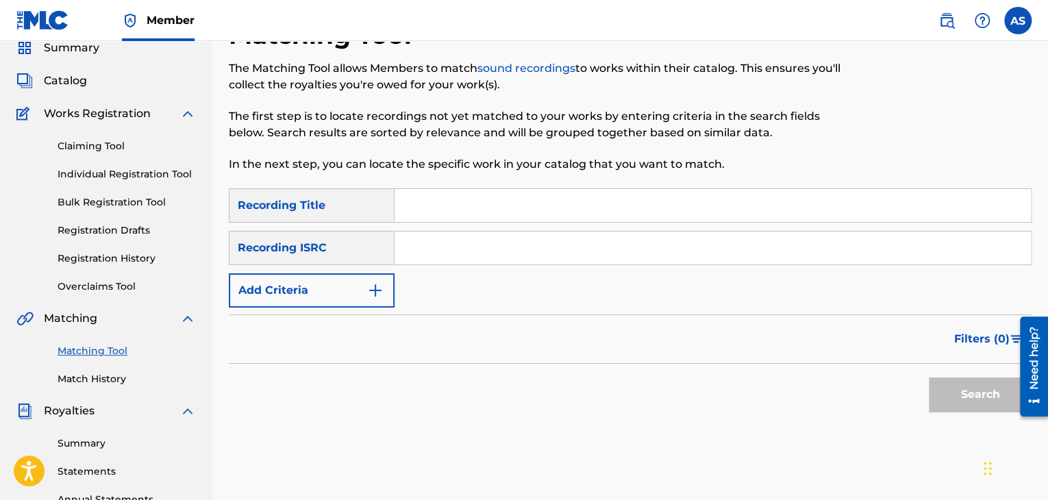
click at [96, 252] on link "Registration History" at bounding box center [127, 258] width 138 height 14
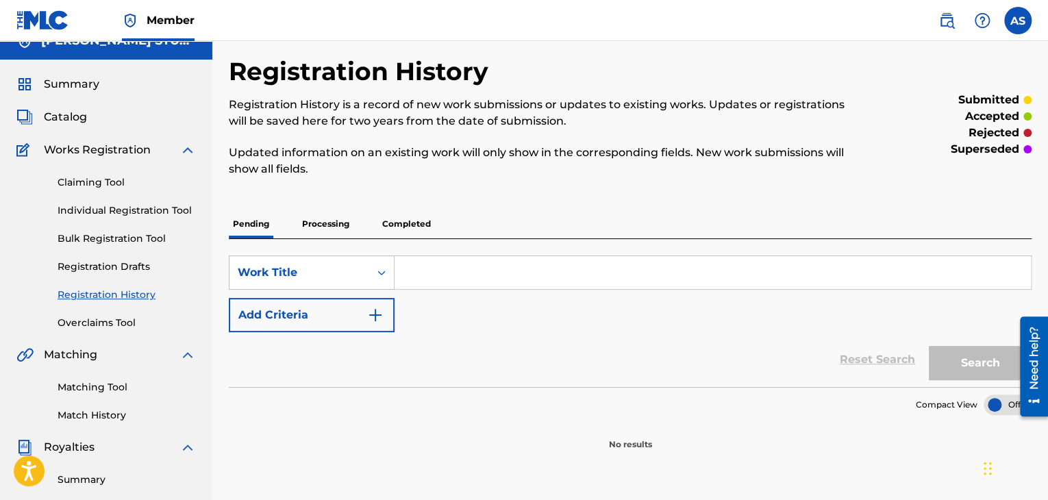
scroll to position [21, 0]
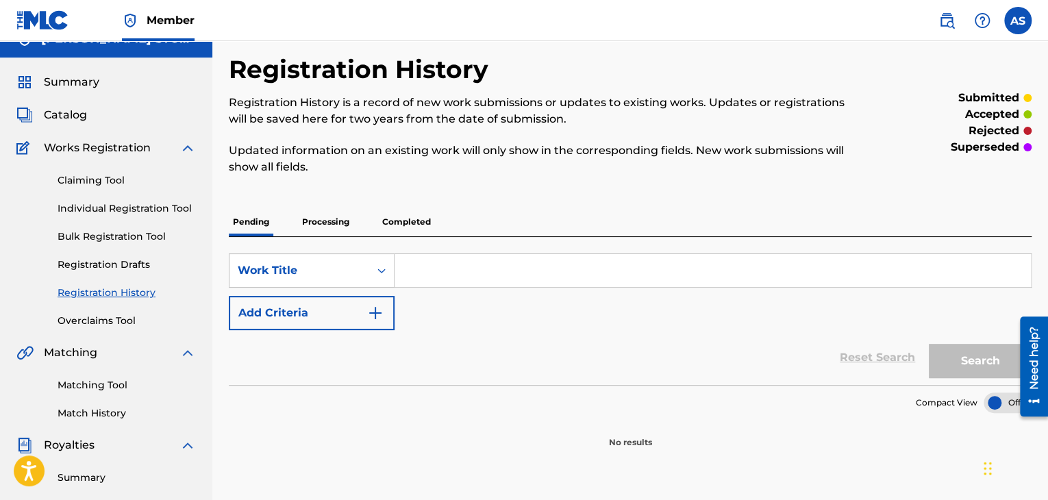
click at [400, 228] on p "Completed" at bounding box center [406, 222] width 57 height 29
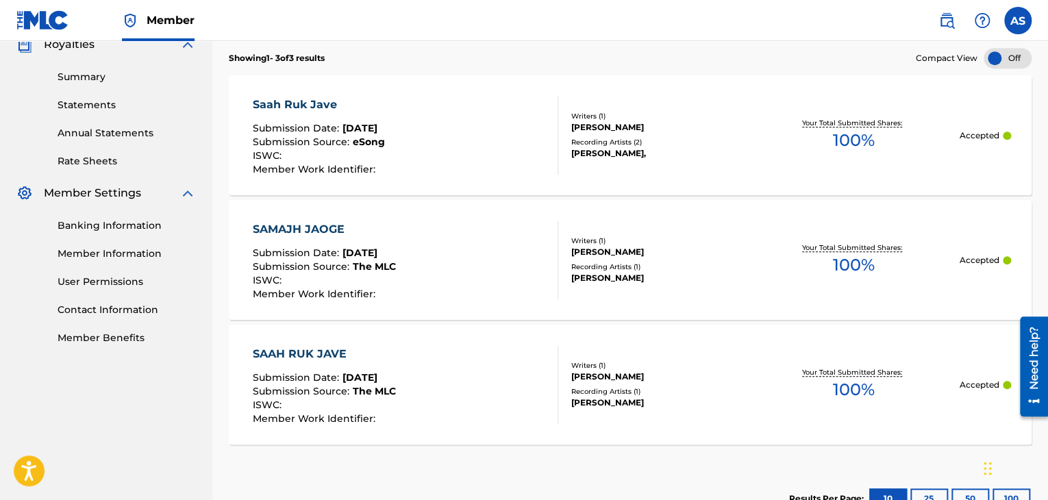
scroll to position [423, 0]
click at [455, 162] on div "Saah Ruk Jave Submission Date : Mar 05, 2025 Submission Source : eSong ISWC : M…" at bounding box center [405, 134] width 305 height 78
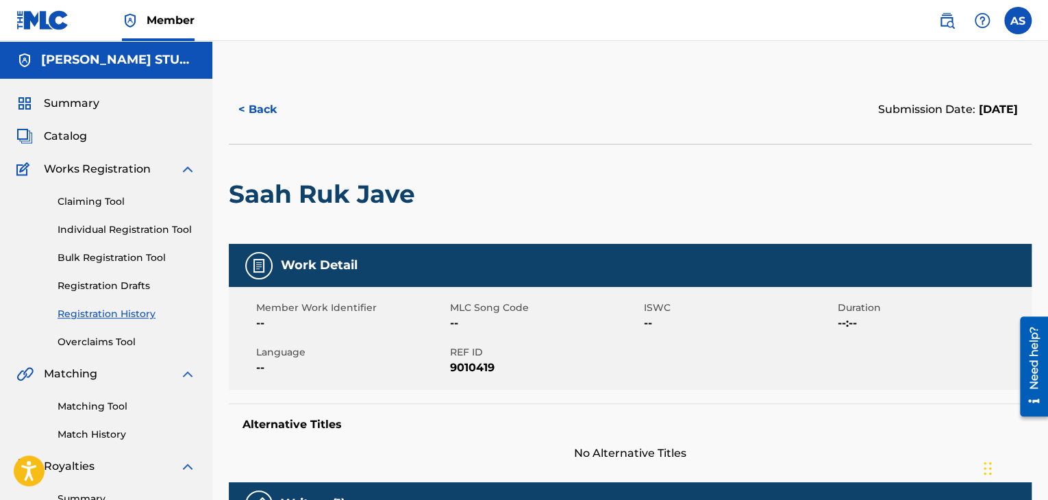
click at [263, 118] on button "< Back" at bounding box center [270, 109] width 82 height 34
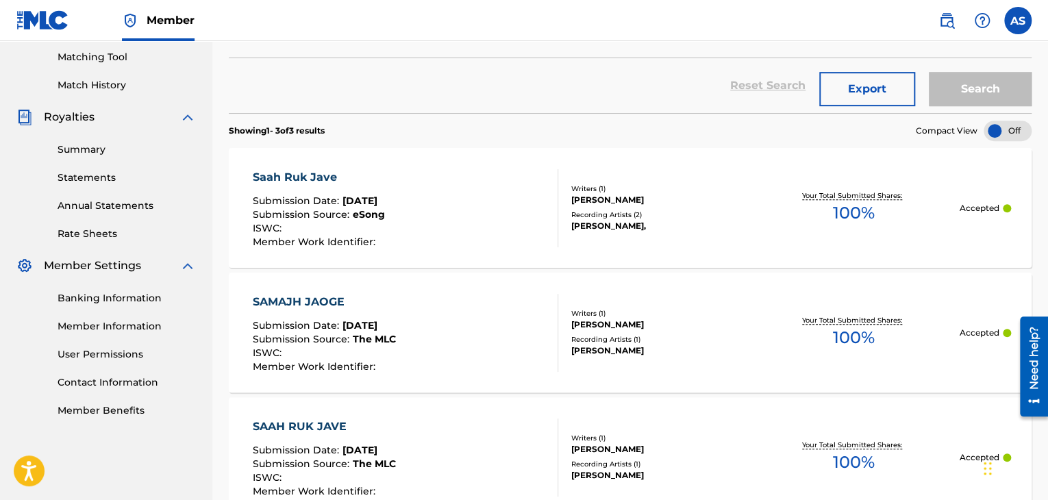
scroll to position [314, 0]
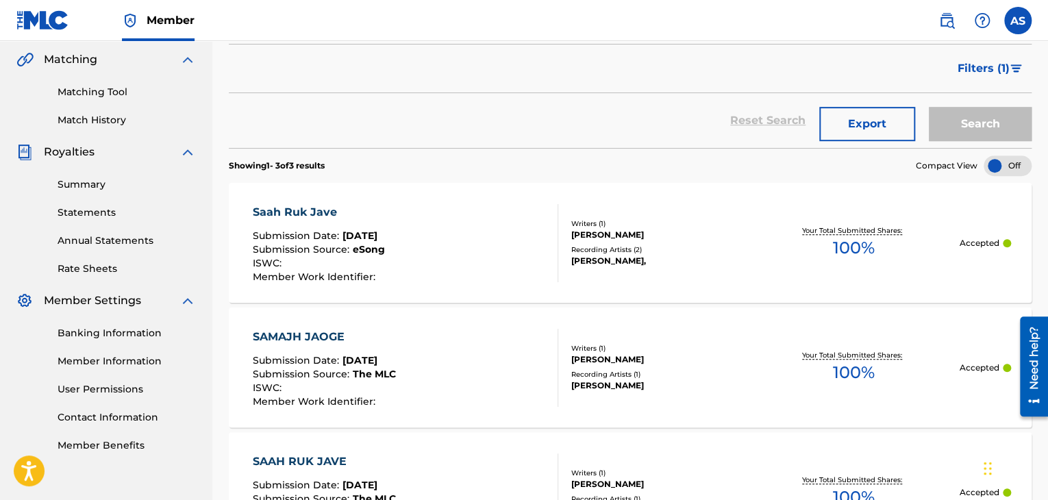
click at [104, 92] on link "Matching Tool" at bounding box center [127, 92] width 138 height 14
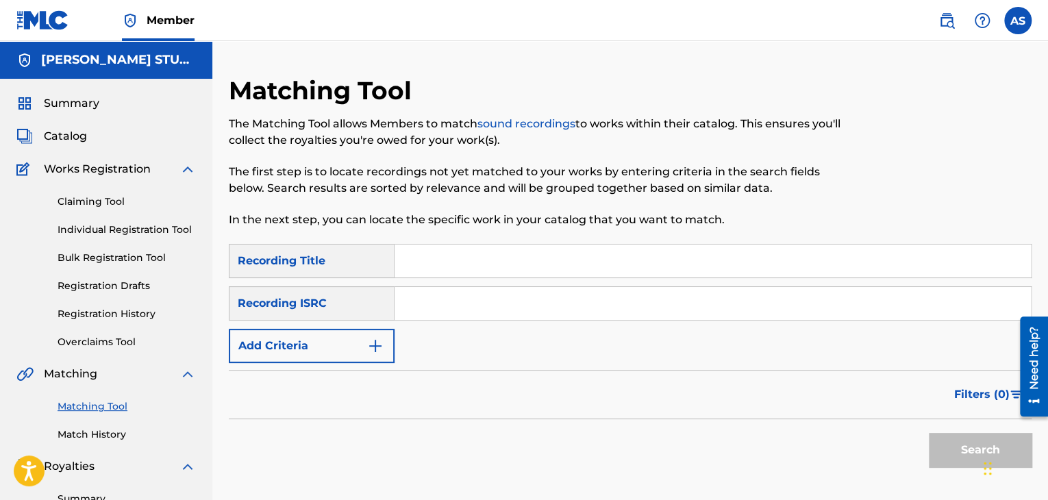
click at [435, 267] on input "Search Form" at bounding box center [713, 261] width 636 height 33
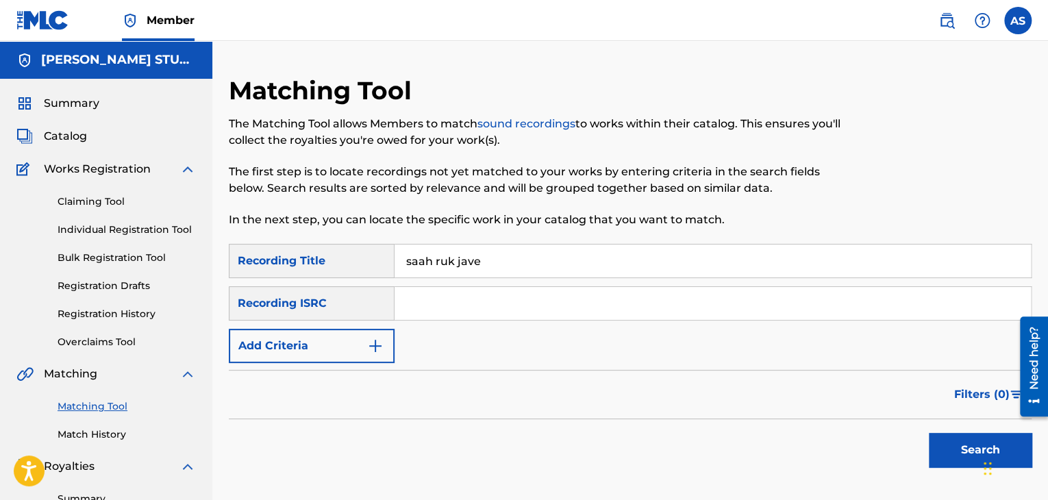
type input "saah ruk jave"
click at [929, 433] on button "Search" at bounding box center [980, 450] width 103 height 34
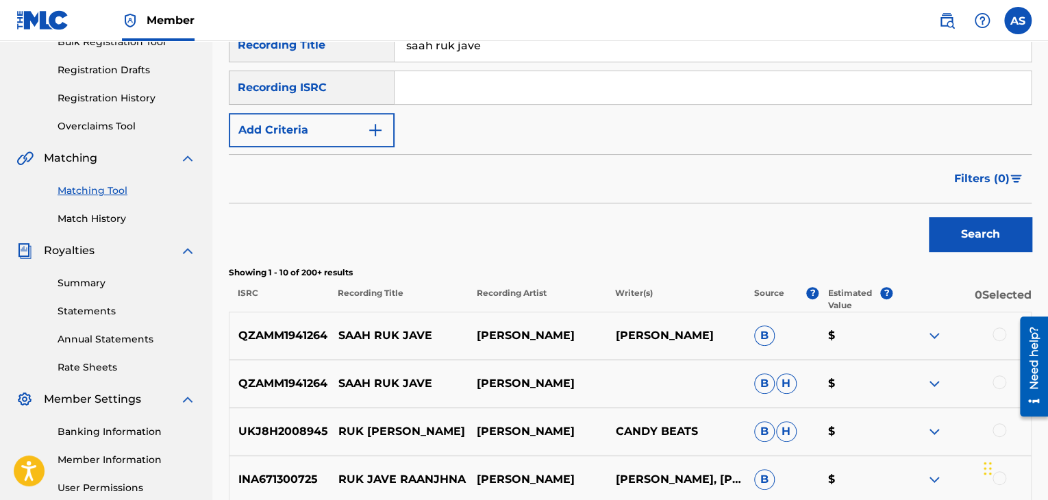
scroll to position [218, 0]
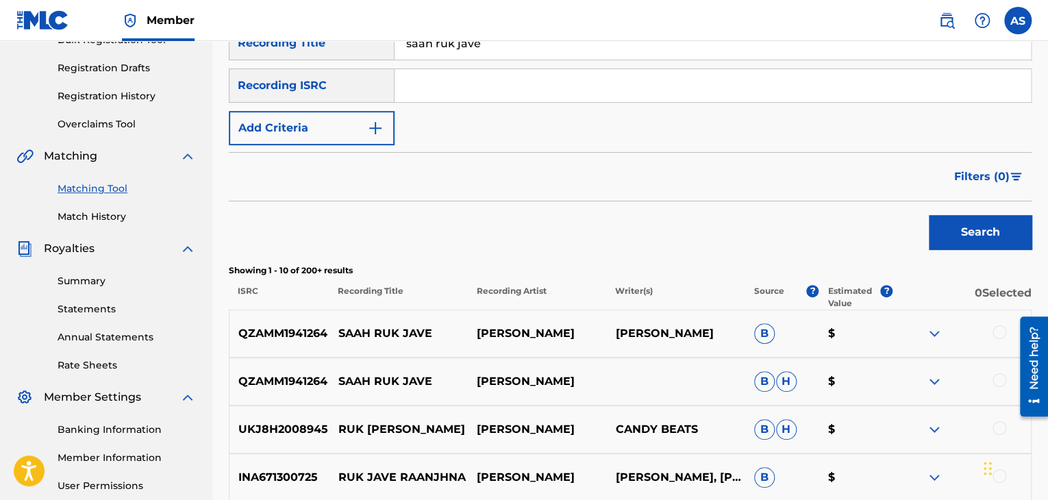
click at [586, 228] on div "Search" at bounding box center [630, 228] width 803 height 55
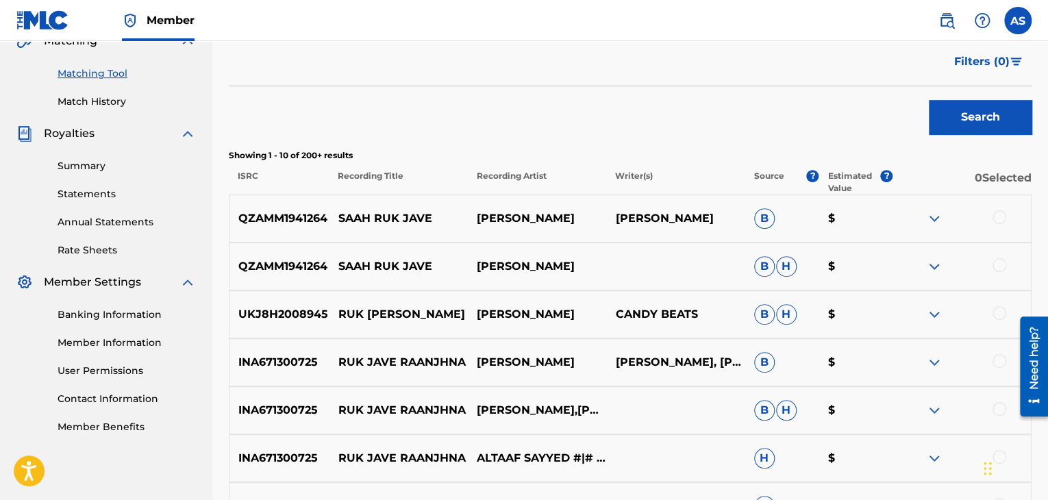
scroll to position [342, 0]
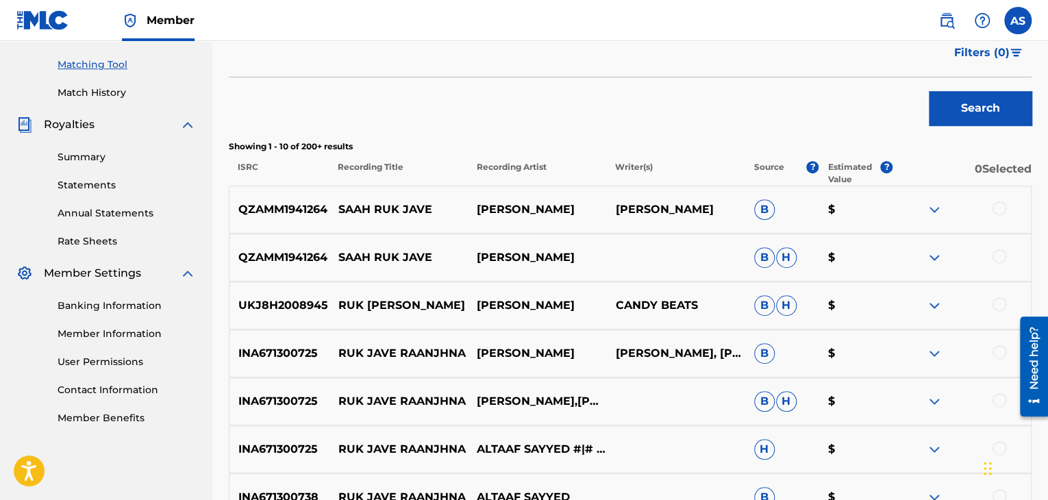
click at [933, 209] on img at bounding box center [934, 209] width 16 height 16
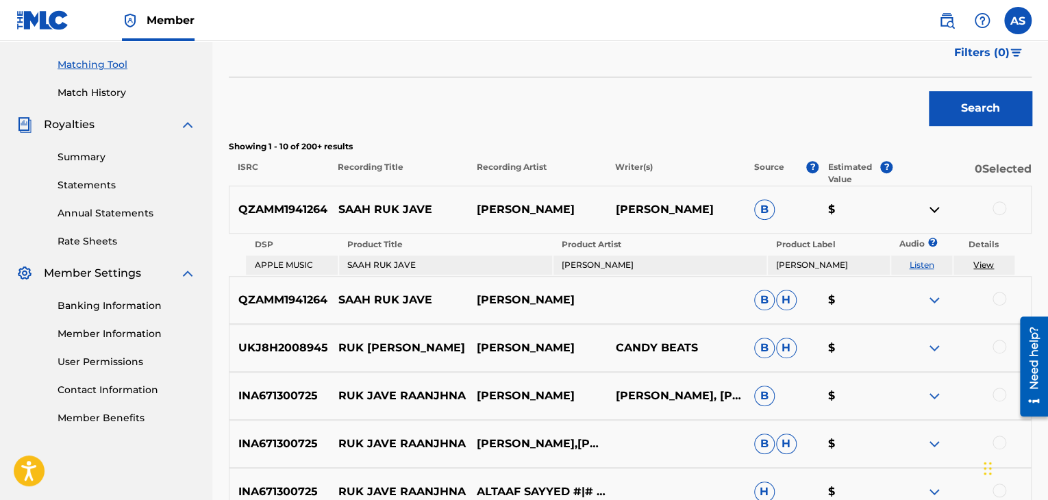
click at [934, 297] on img at bounding box center [934, 300] width 16 height 16
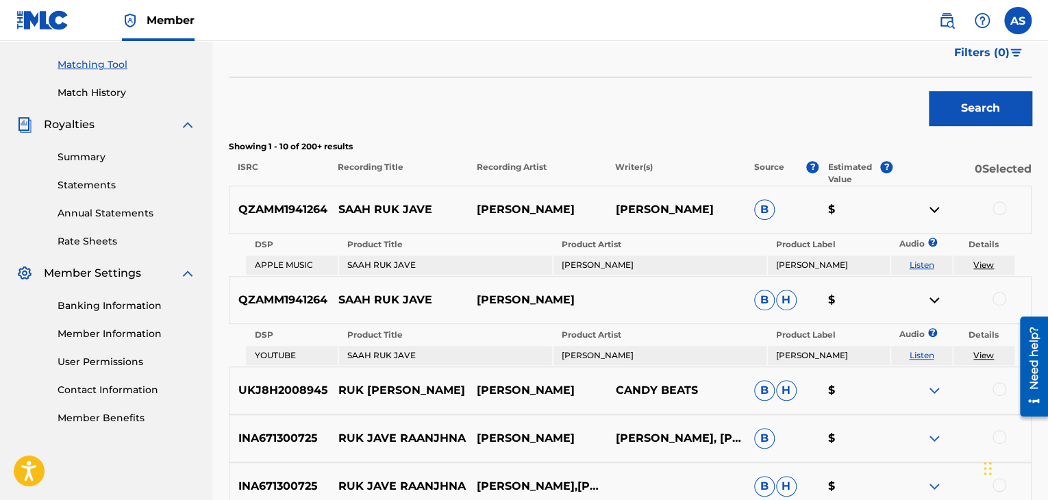
click at [984, 350] on link "View" at bounding box center [983, 355] width 21 height 10
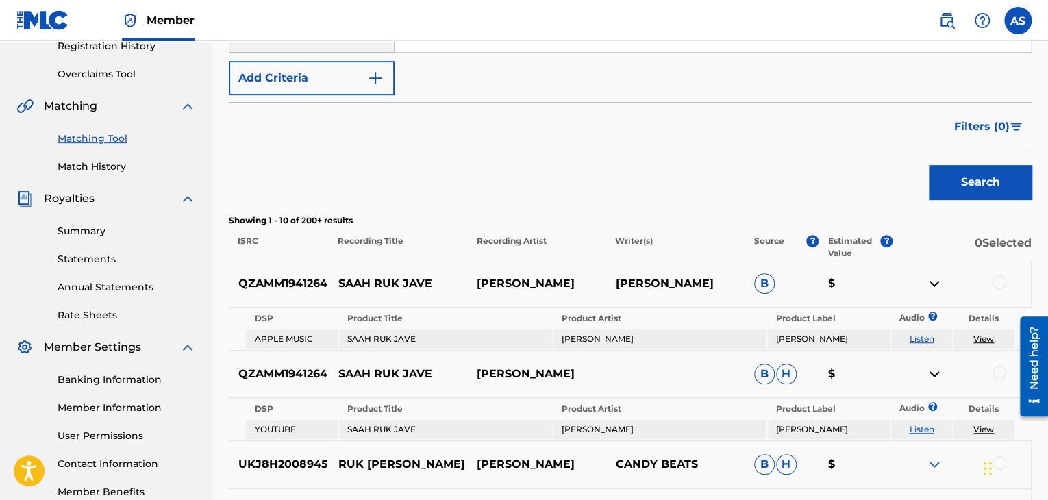
scroll to position [271, 0]
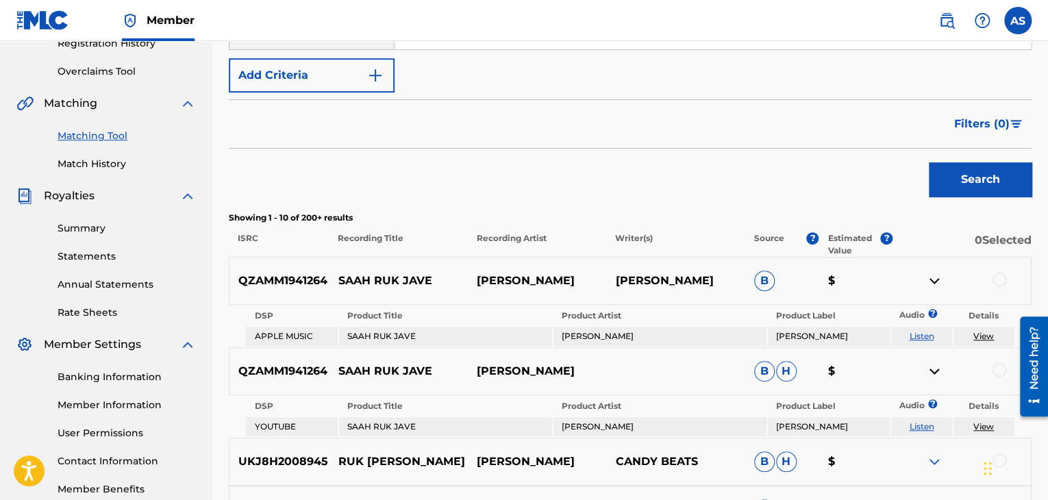
click at [929, 278] on img at bounding box center [934, 281] width 16 height 16
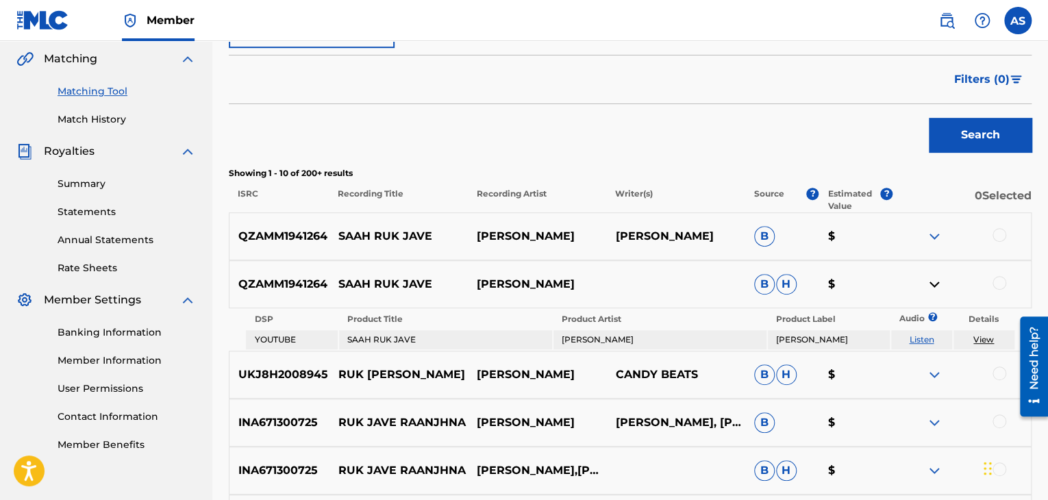
scroll to position [318, 0]
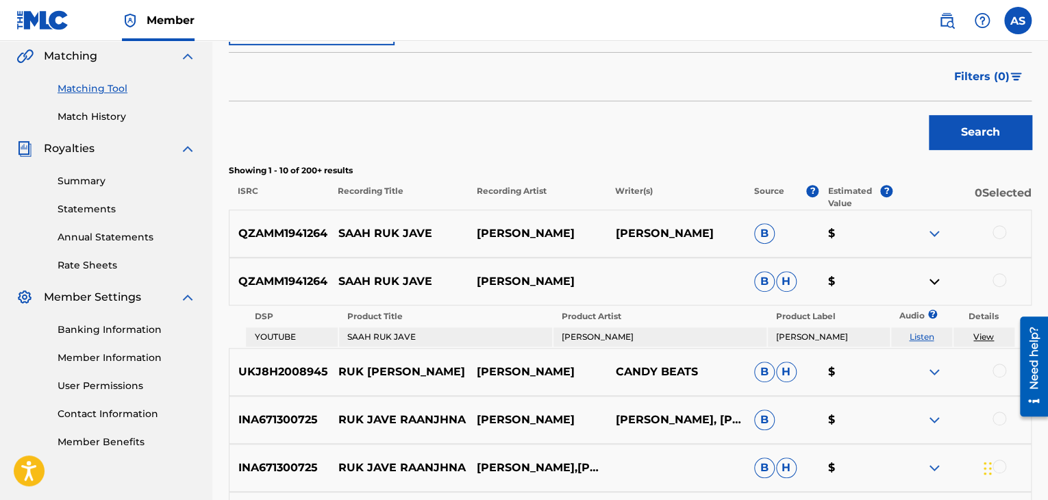
click at [931, 231] on img at bounding box center [934, 233] width 16 height 16
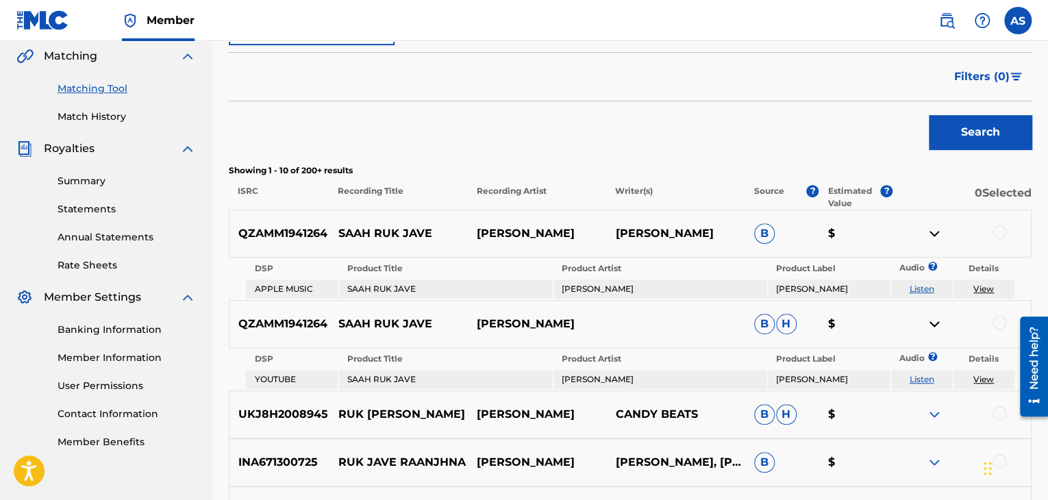
click at [981, 286] on link "View" at bounding box center [983, 289] width 21 height 10
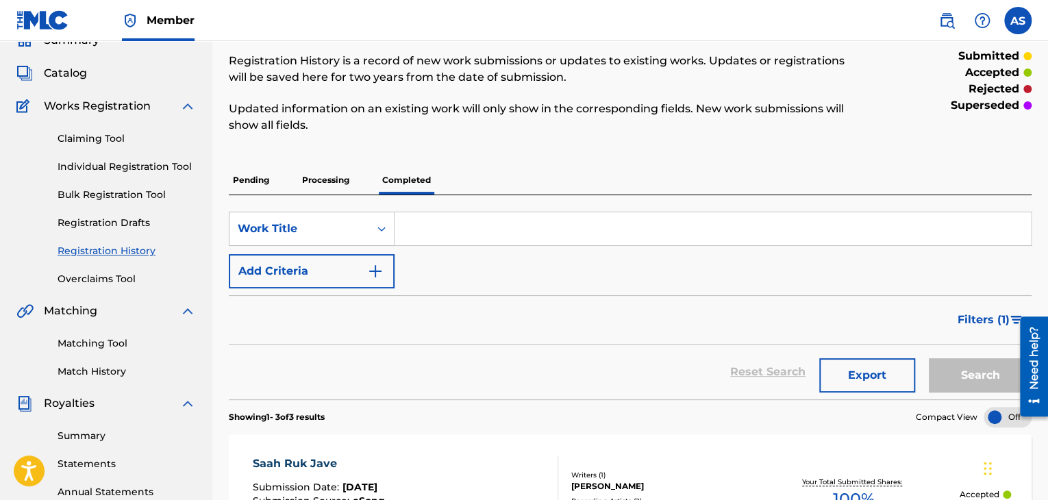
scroll to position [58, 0]
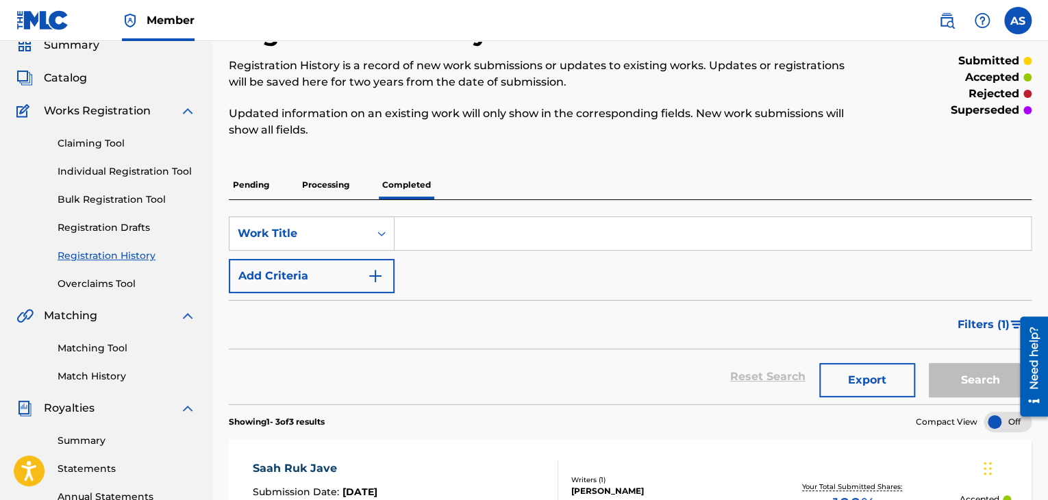
click at [112, 347] on link "Matching Tool" at bounding box center [127, 348] width 138 height 14
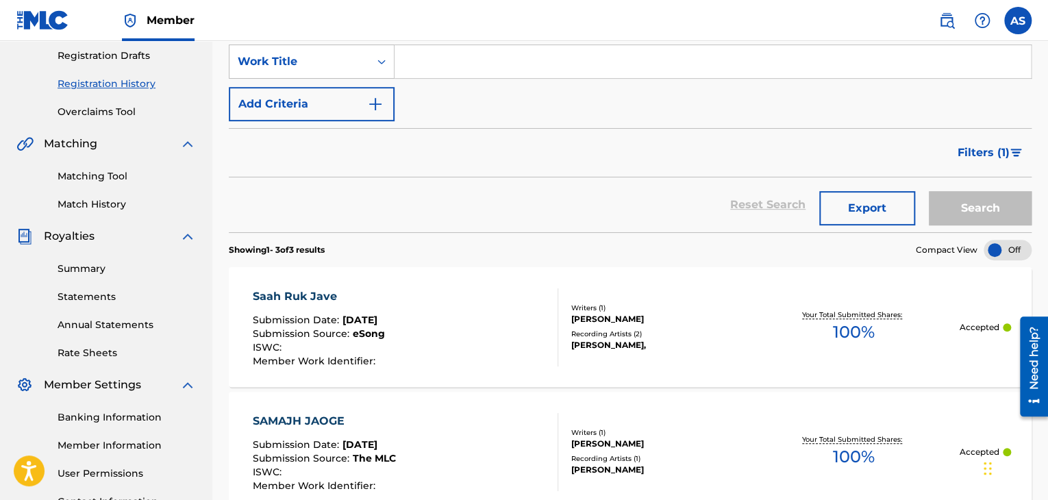
scroll to position [192, 0]
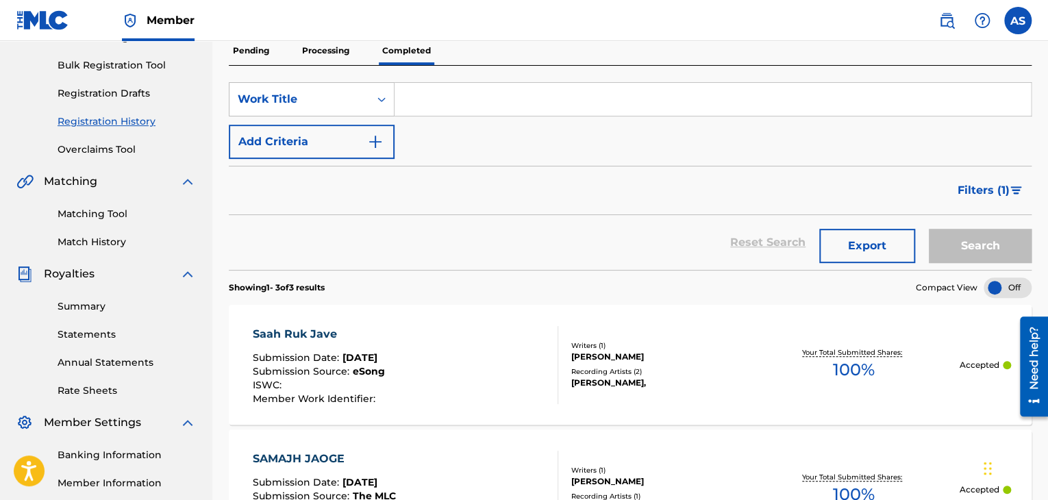
click at [85, 219] on link "Matching Tool" at bounding box center [127, 214] width 138 height 14
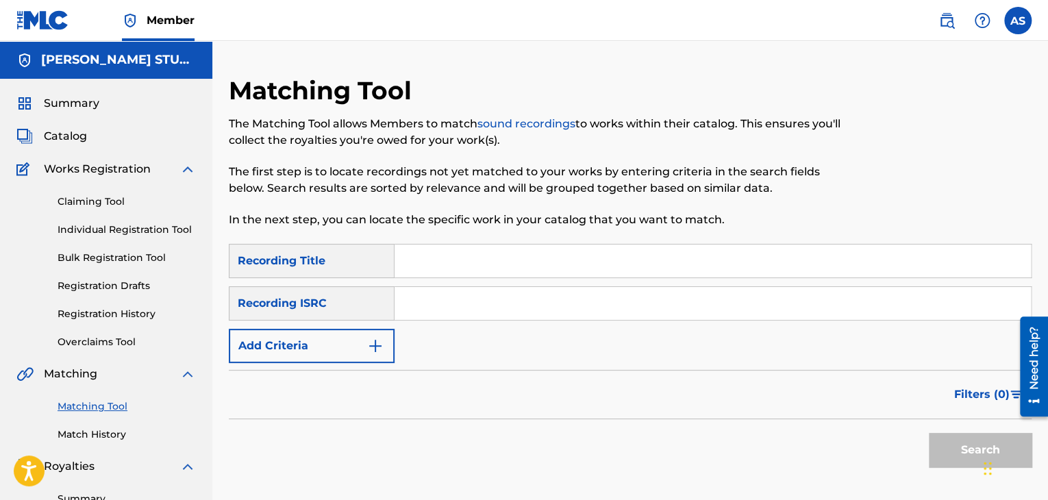
click at [435, 262] on input "Search Form" at bounding box center [713, 261] width 636 height 33
type input "samajh Jaoge"
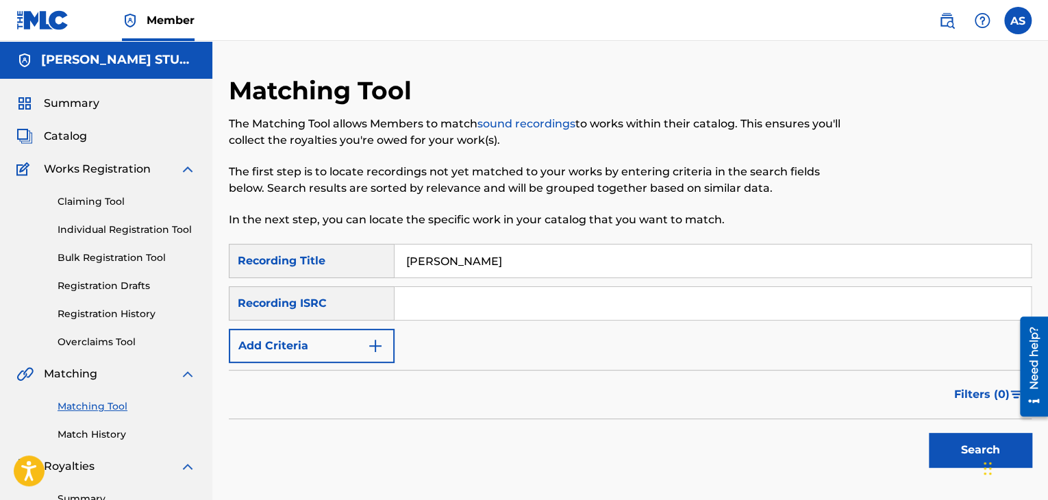
click at [929, 433] on button "Search" at bounding box center [980, 450] width 103 height 34
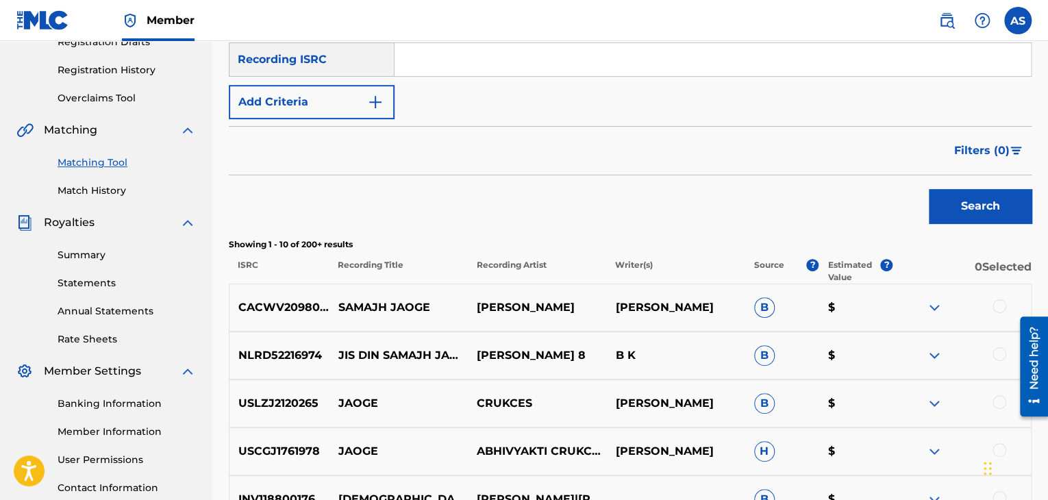
scroll to position [248, 0]
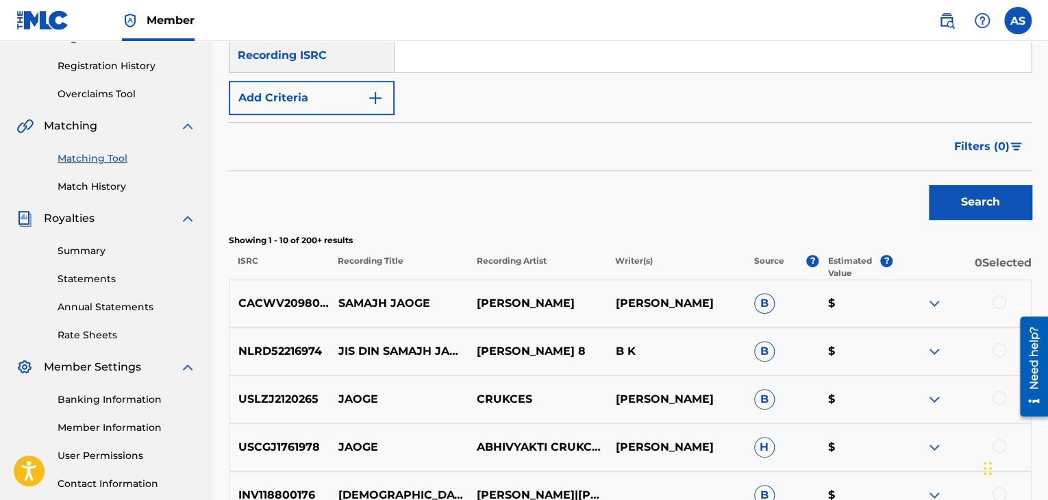
click at [936, 301] on img at bounding box center [934, 303] width 16 height 16
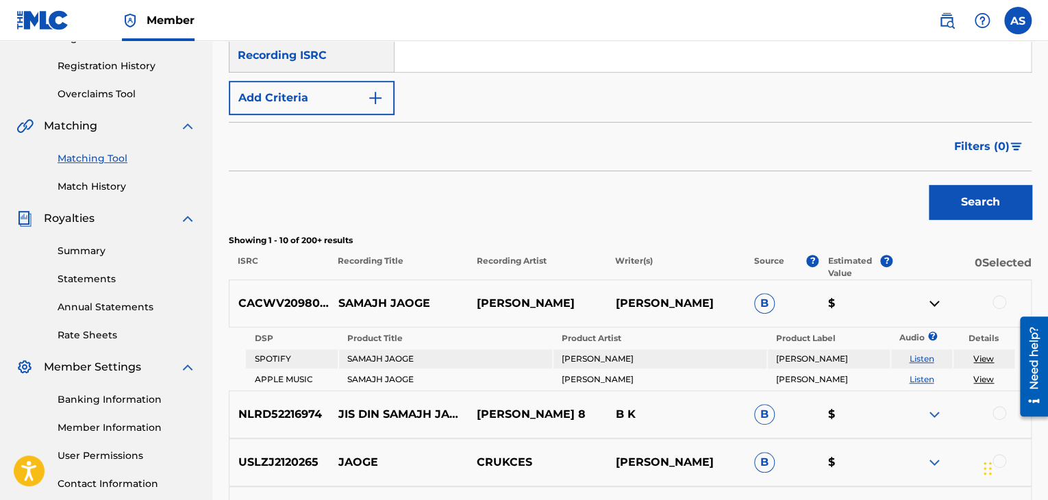
click at [92, 249] on link "Summary" at bounding box center [127, 251] width 138 height 14
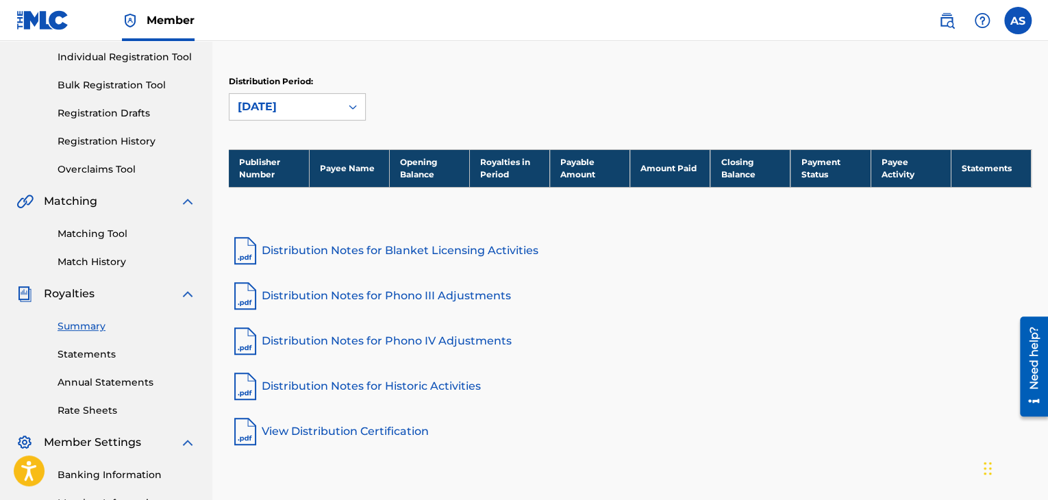
scroll to position [173, 0]
click at [373, 380] on link "Distribution Notes for Historic Activities" at bounding box center [630, 386] width 803 height 33
click at [90, 348] on link "Statements" at bounding box center [127, 354] width 138 height 14
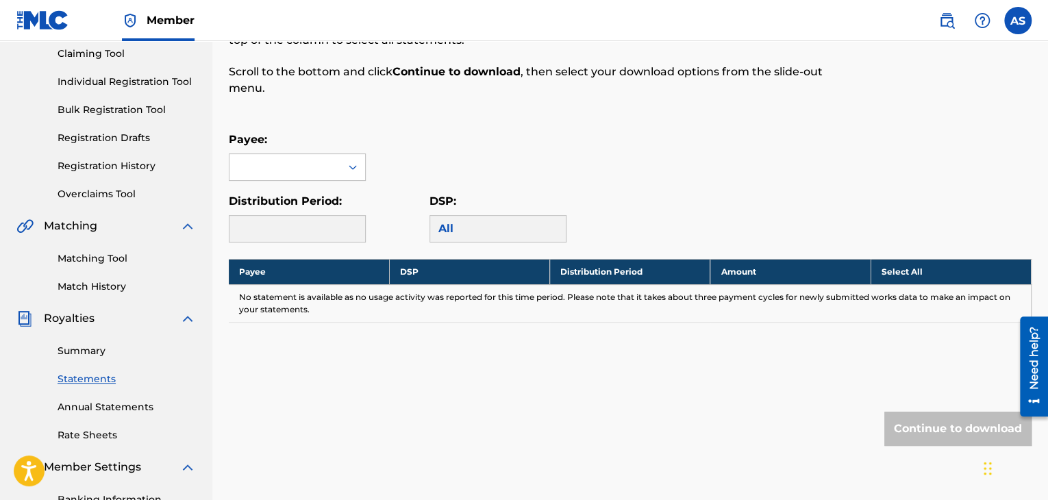
scroll to position [150, 0]
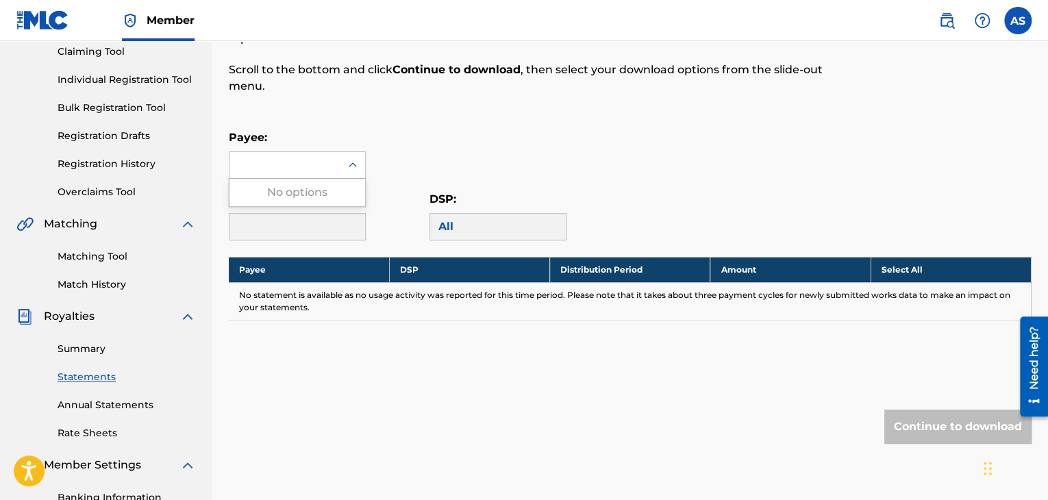
click at [307, 169] on div at bounding box center [284, 165] width 111 height 26
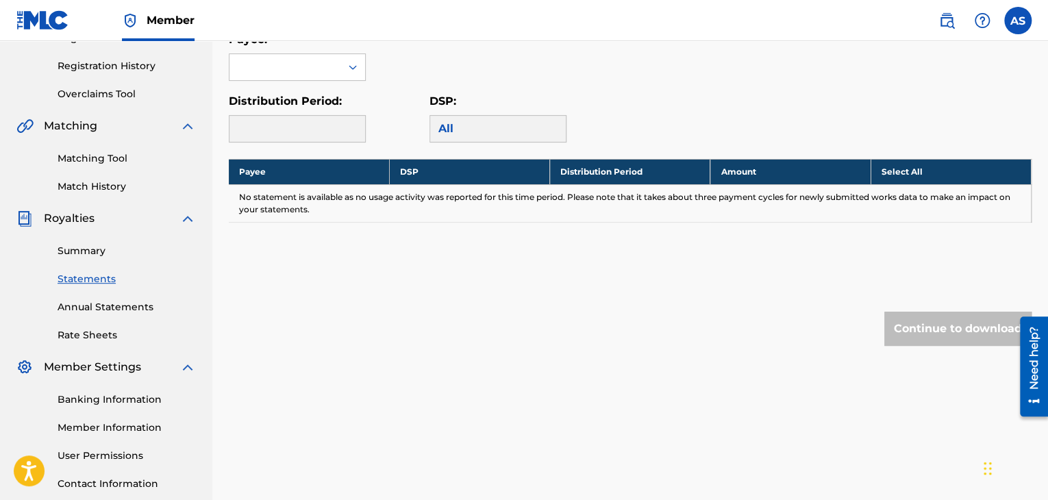
scroll to position [249, 0]
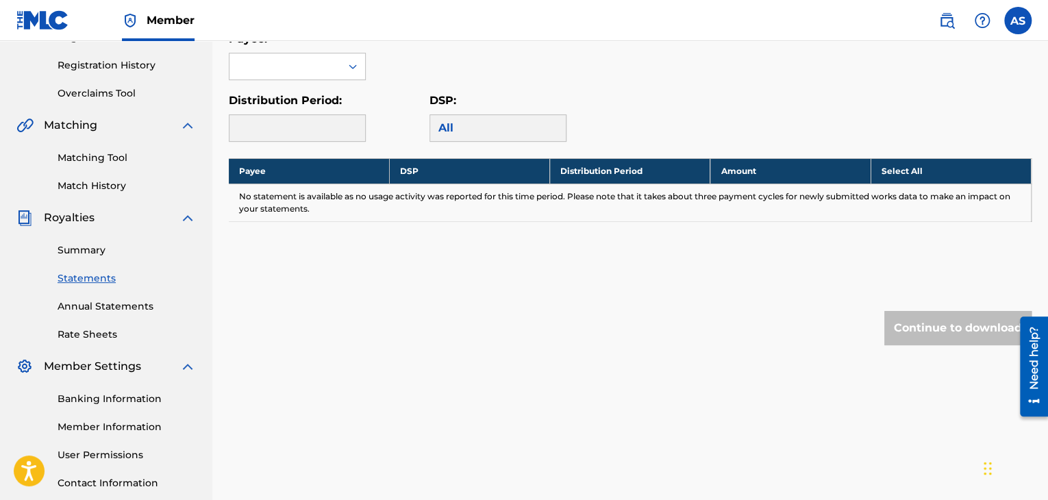
click at [116, 310] on link "Annual Statements" at bounding box center [127, 306] width 138 height 14
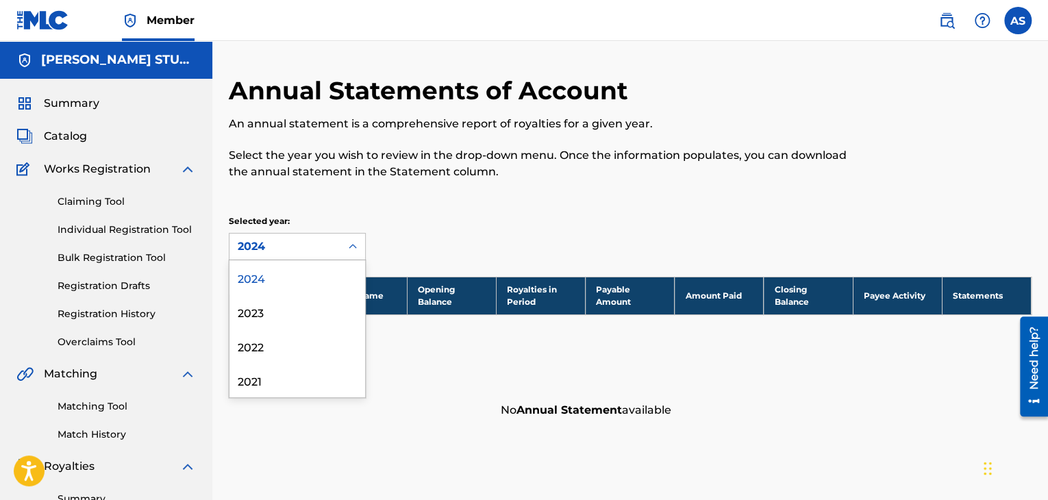
click at [353, 246] on icon at bounding box center [353, 246] width 8 height 5
click at [321, 303] on div "2023" at bounding box center [297, 312] width 136 height 34
click at [347, 245] on icon at bounding box center [353, 247] width 14 height 14
click at [319, 342] on div "2022" at bounding box center [297, 346] width 136 height 34
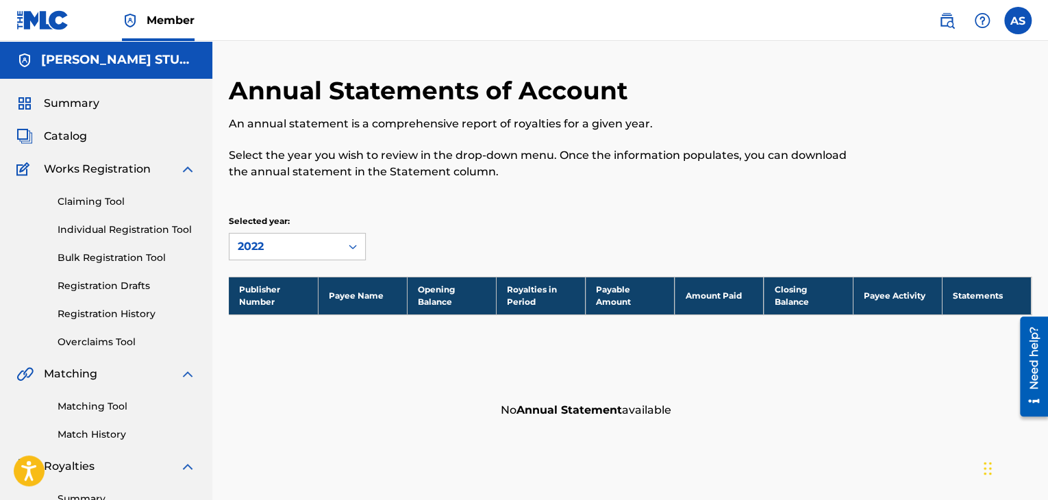
click at [342, 255] on div at bounding box center [352, 246] width 25 height 25
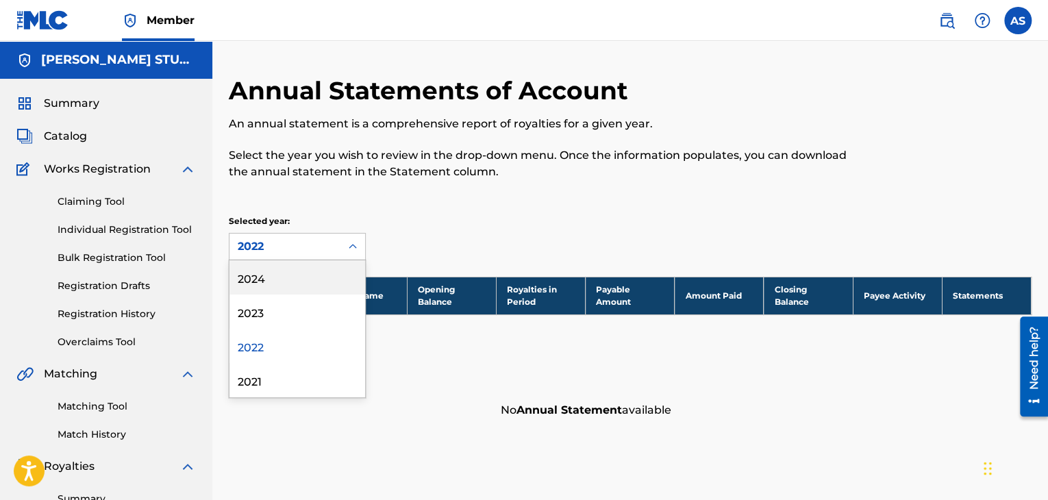
click at [327, 263] on div "2024" at bounding box center [297, 277] width 136 height 34
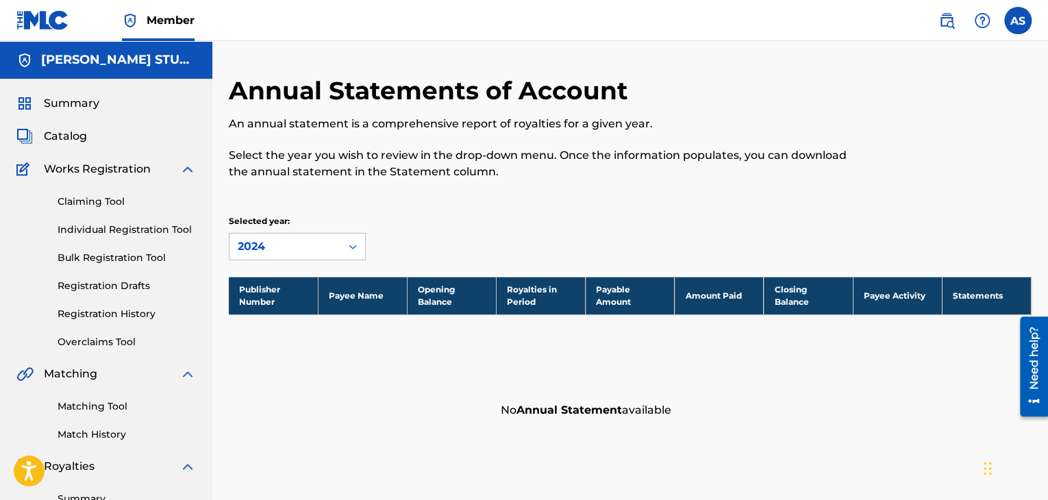
click at [110, 441] on link "Match History" at bounding box center [127, 434] width 138 height 14
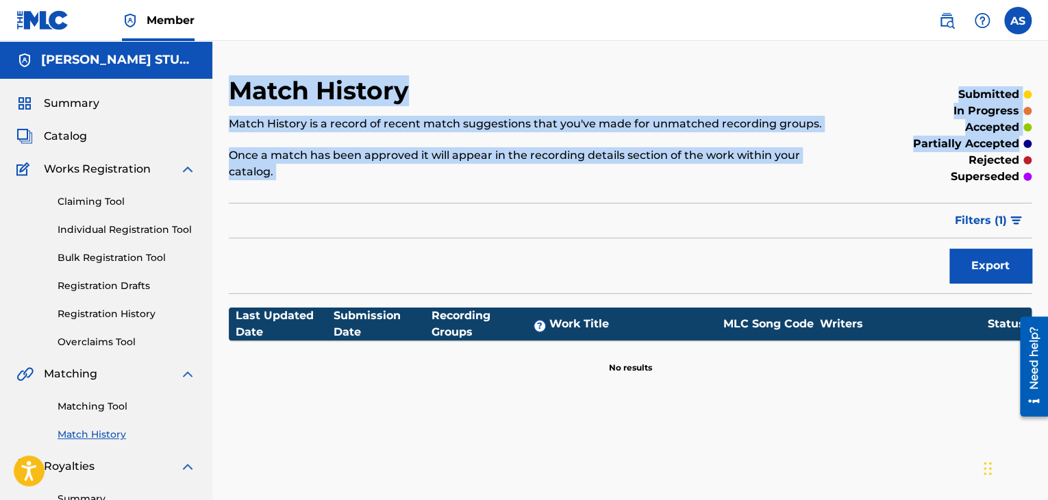
drag, startPoint x: 219, startPoint y: 87, endPoint x: 855, endPoint y: 157, distance: 639.4
click at [855, 157] on div "Match History Match History is a record of recent match suggestions that you've…" at bounding box center [630, 429] width 836 height 708
click at [855, 157] on div "rejected" at bounding box center [939, 160] width 185 height 16
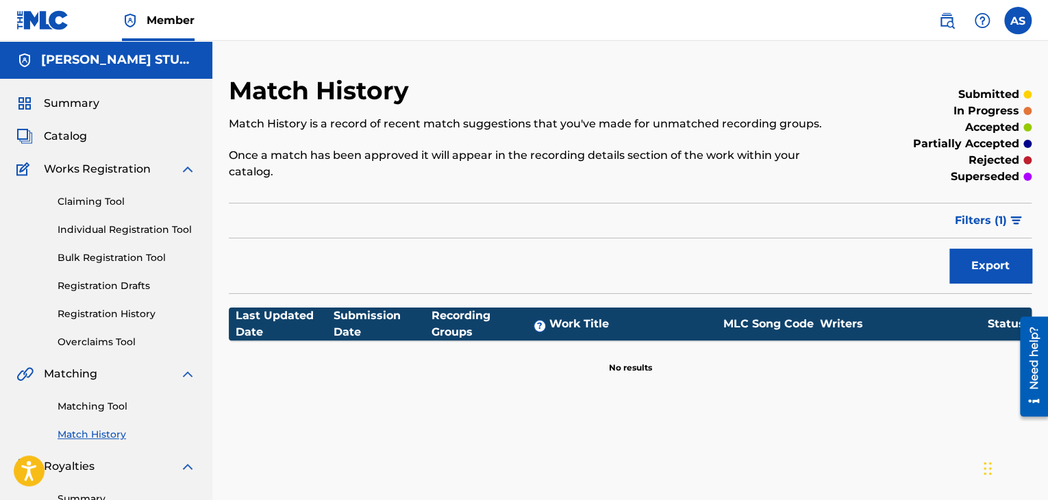
click at [967, 212] on span "Filters ( 1 )" at bounding box center [981, 220] width 52 height 16
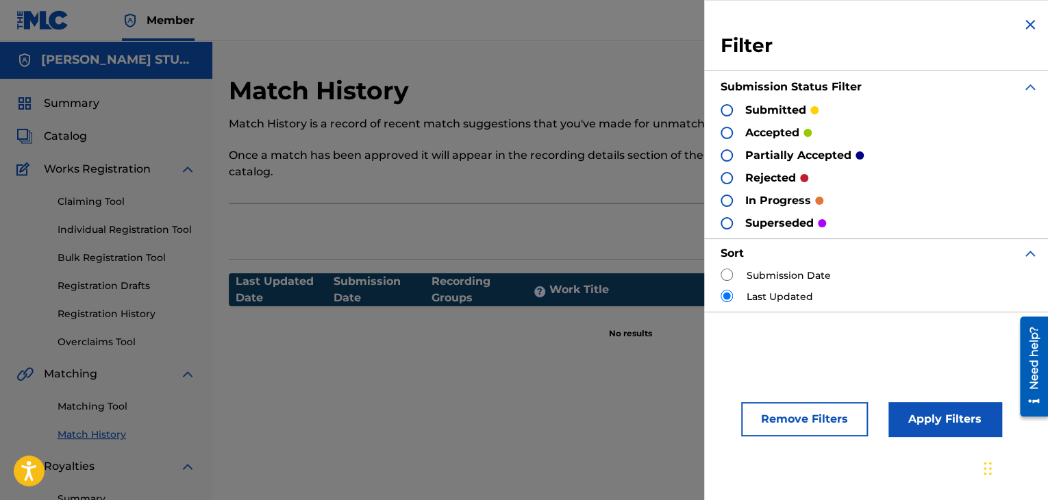
click at [776, 277] on label "Submission Date" at bounding box center [789, 275] width 84 height 14
click at [726, 273] on input "radio" at bounding box center [727, 274] width 12 height 12
radio input "true"
click at [901, 420] on button "Apply Filters" at bounding box center [944, 419] width 113 height 34
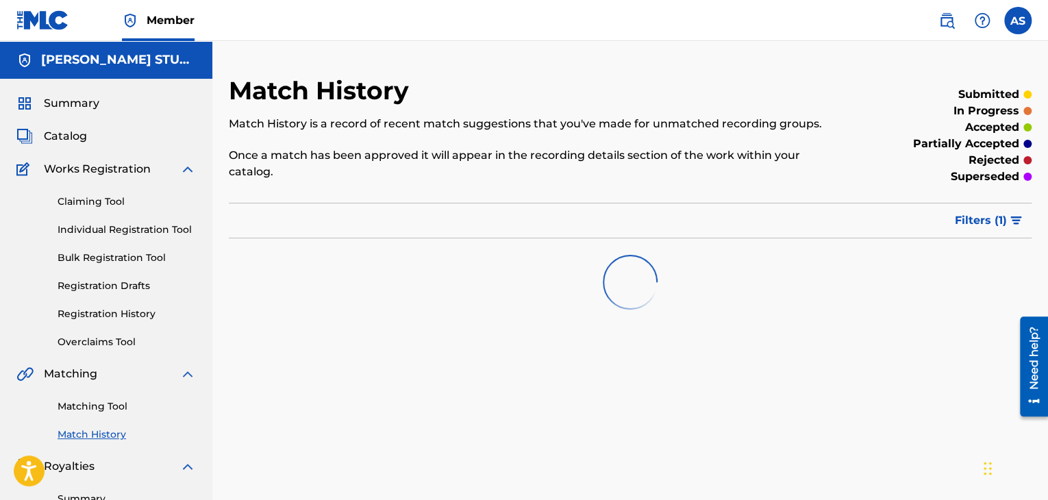
click at [71, 99] on span "Summary" at bounding box center [71, 103] width 55 height 16
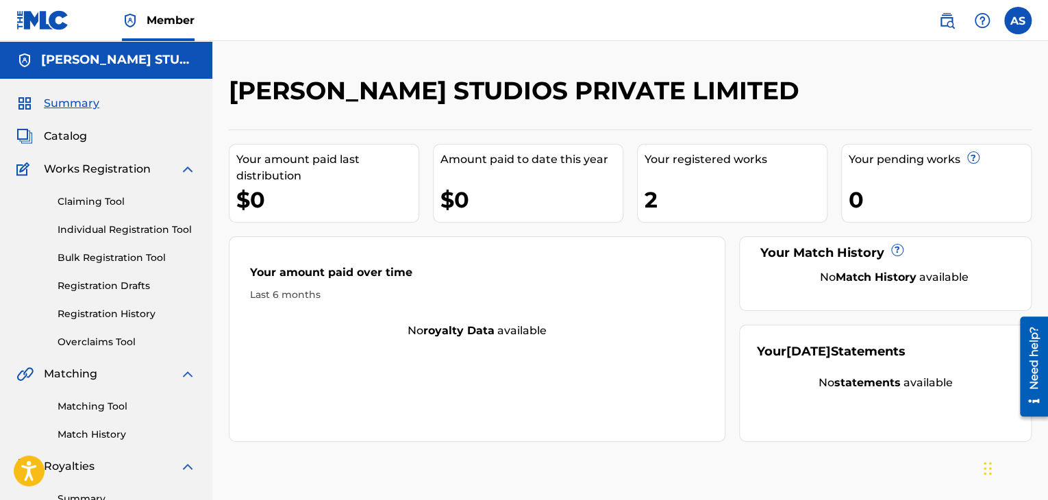
click at [425, 173] on div "Your amount paid last distribution $0 Amount paid to date this year $0 Your reg…" at bounding box center [630, 285] width 803 height 312
click at [415, 50] on div "ATTRI STUDIOS PRIVATE LIMITED Your amount paid last distribution $0 Amount paid…" at bounding box center [630, 412] width 836 height 742
click at [952, 17] on img at bounding box center [946, 20] width 16 height 16
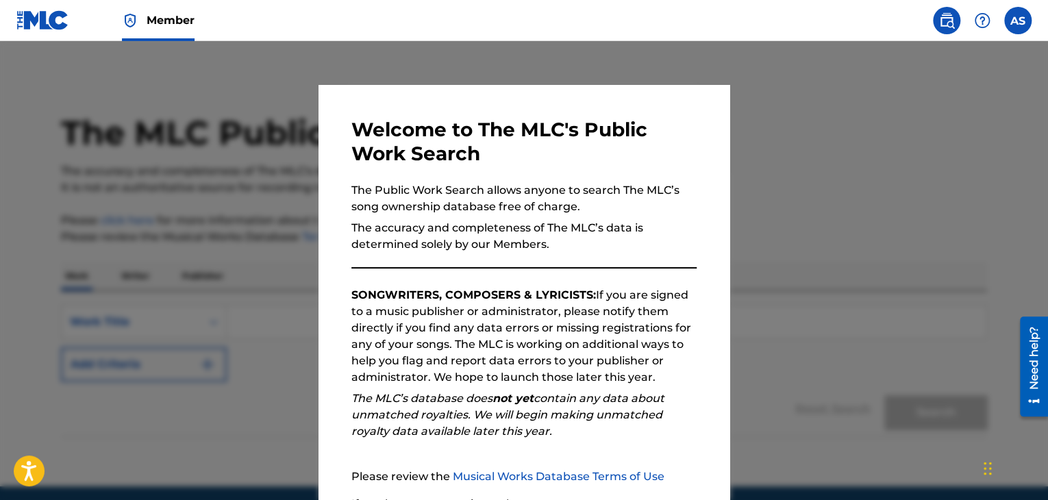
scroll to position [127, 0]
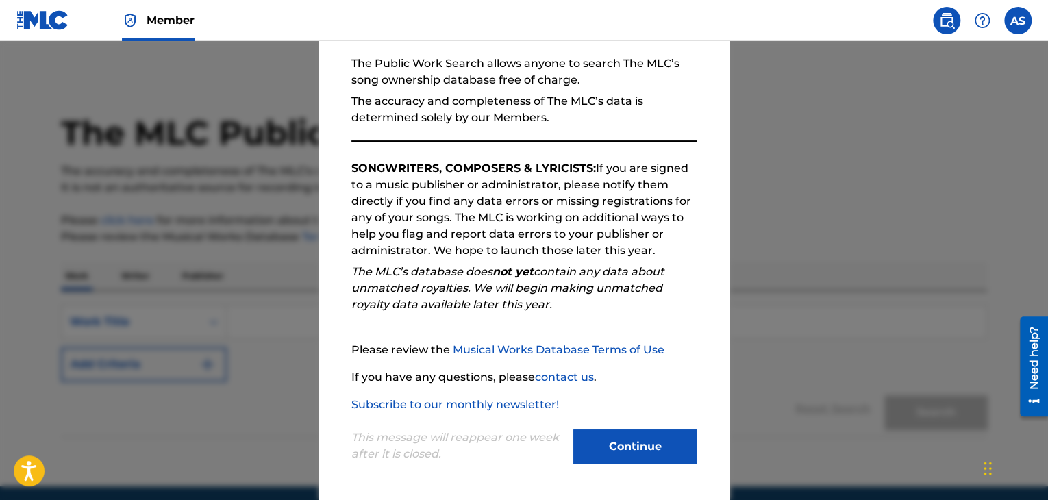
click at [602, 443] on button "Continue" at bounding box center [634, 446] width 123 height 34
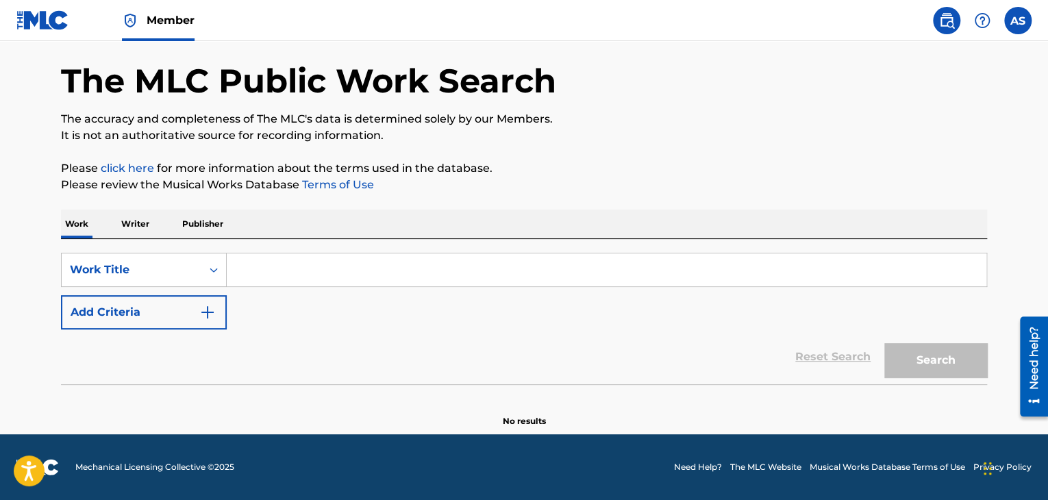
scroll to position [0, 0]
